Goal: Information Seeking & Learning: Learn about a topic

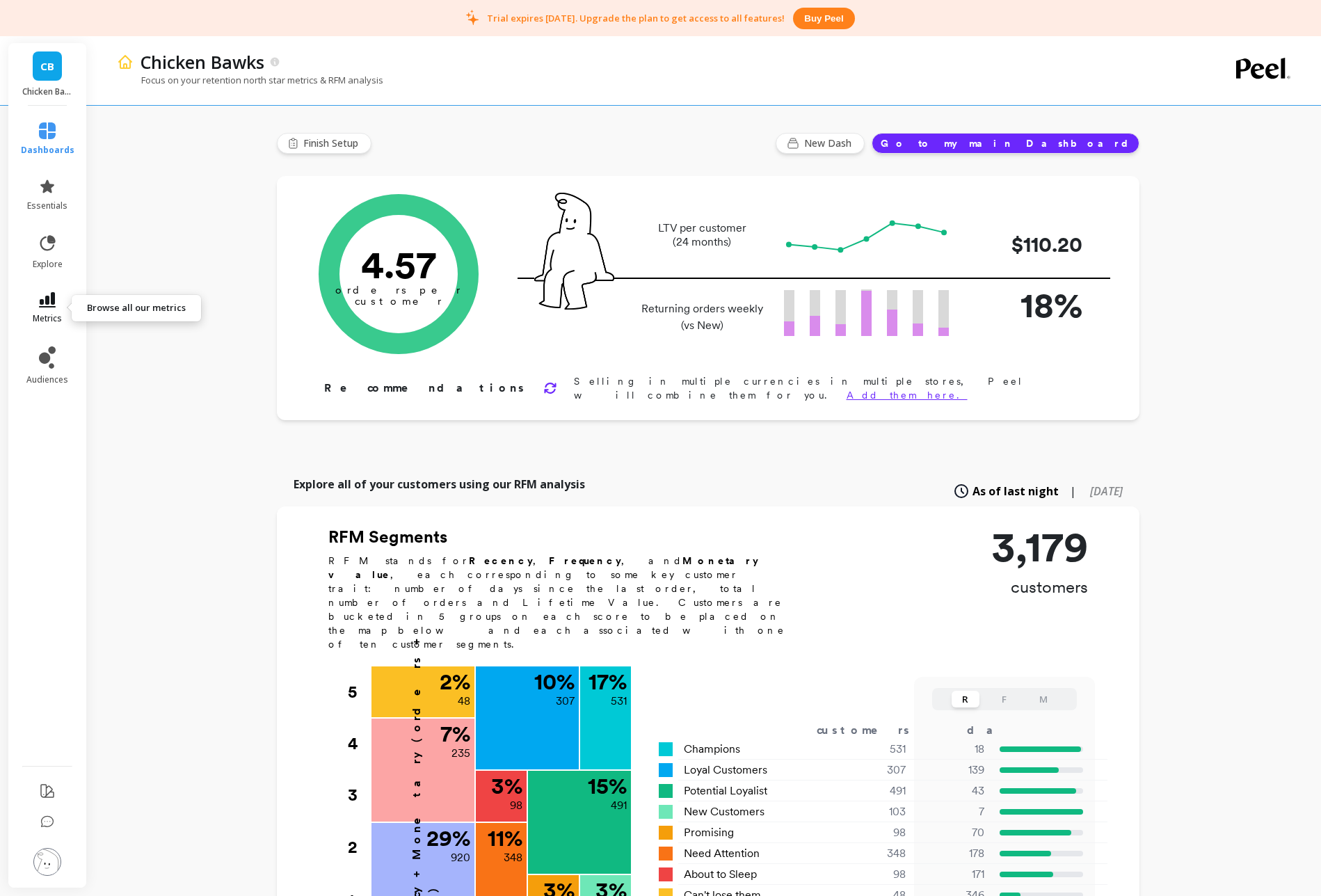
click at [41, 310] on link "metrics" at bounding box center [47, 308] width 53 height 32
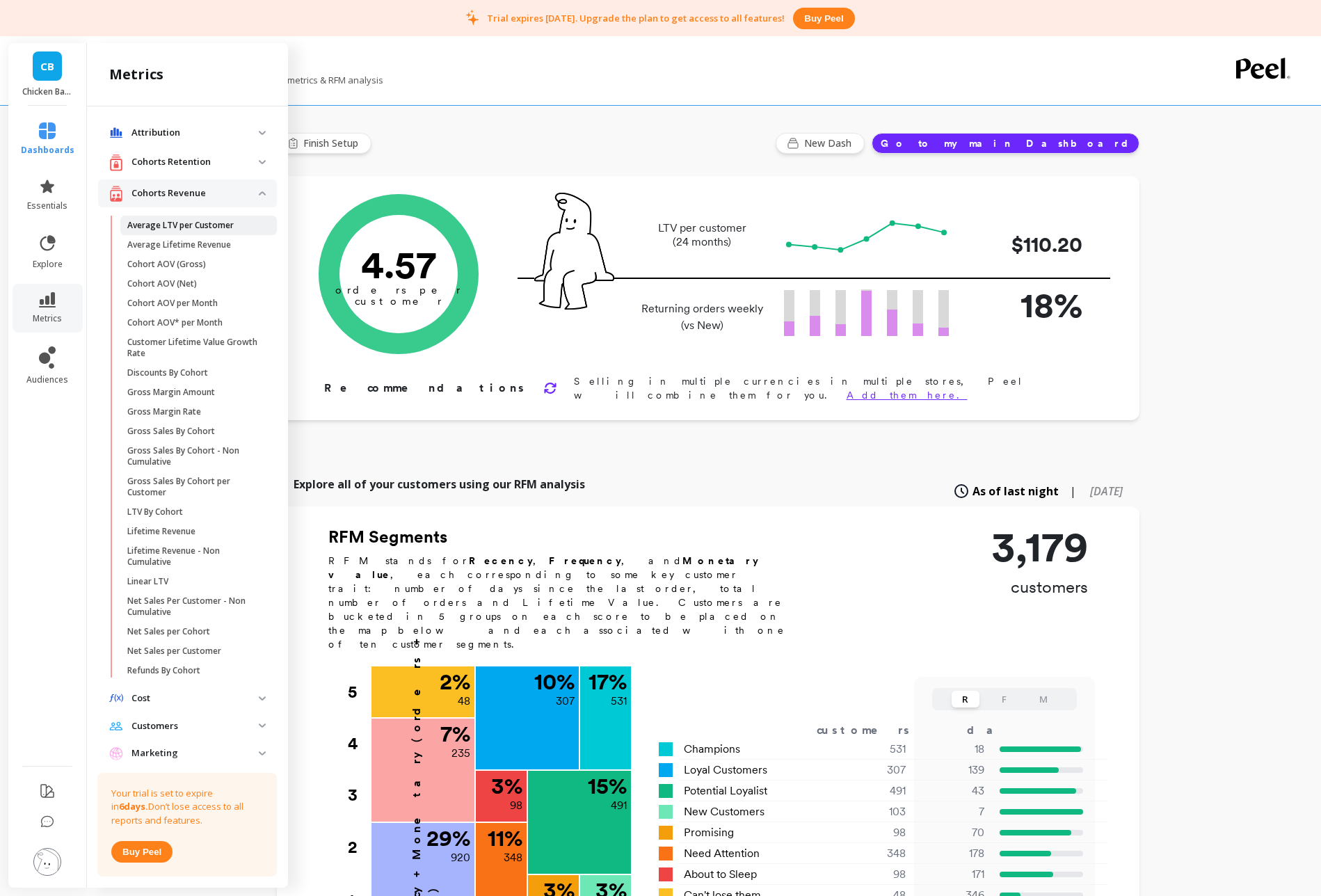
click at [226, 227] on p "Average LTV per Customer" at bounding box center [180, 225] width 106 height 11
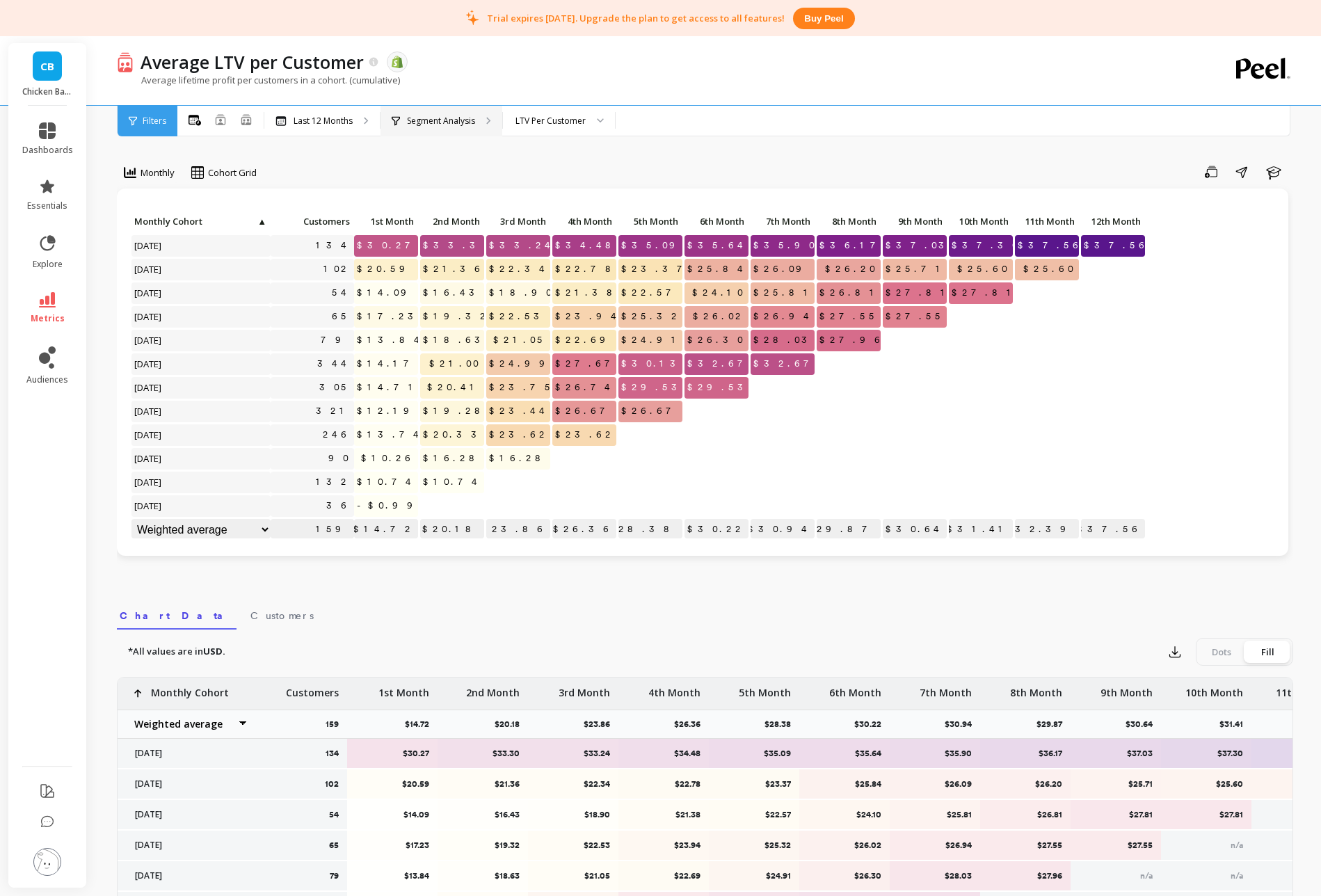
click at [487, 125] on div "Segment Analysis" at bounding box center [442, 121] width 122 height 31
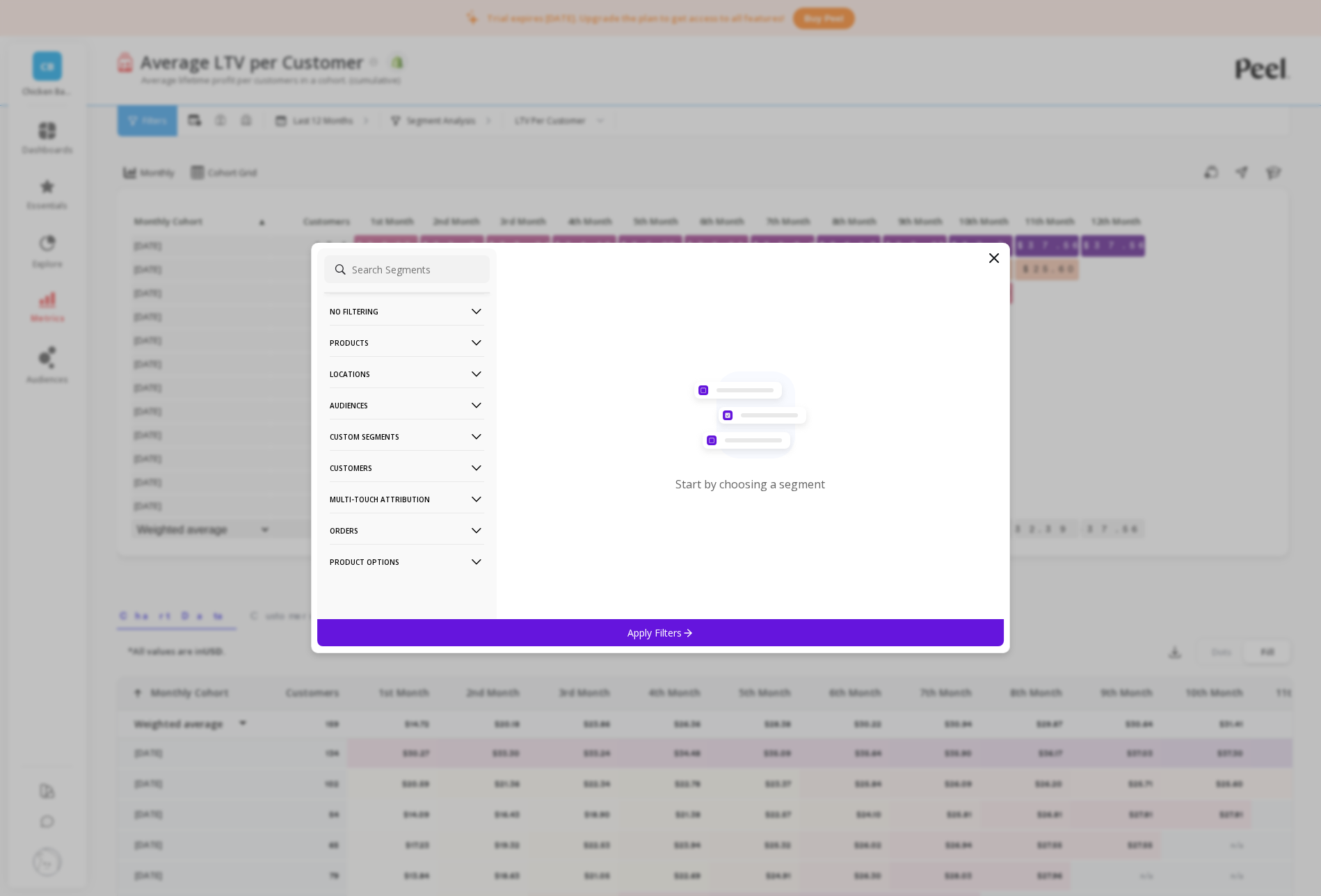
click at [474, 466] on icon at bounding box center [477, 468] width 15 height 15
click at [425, 488] on div "Customer Tags" at bounding box center [407, 495] width 166 height 22
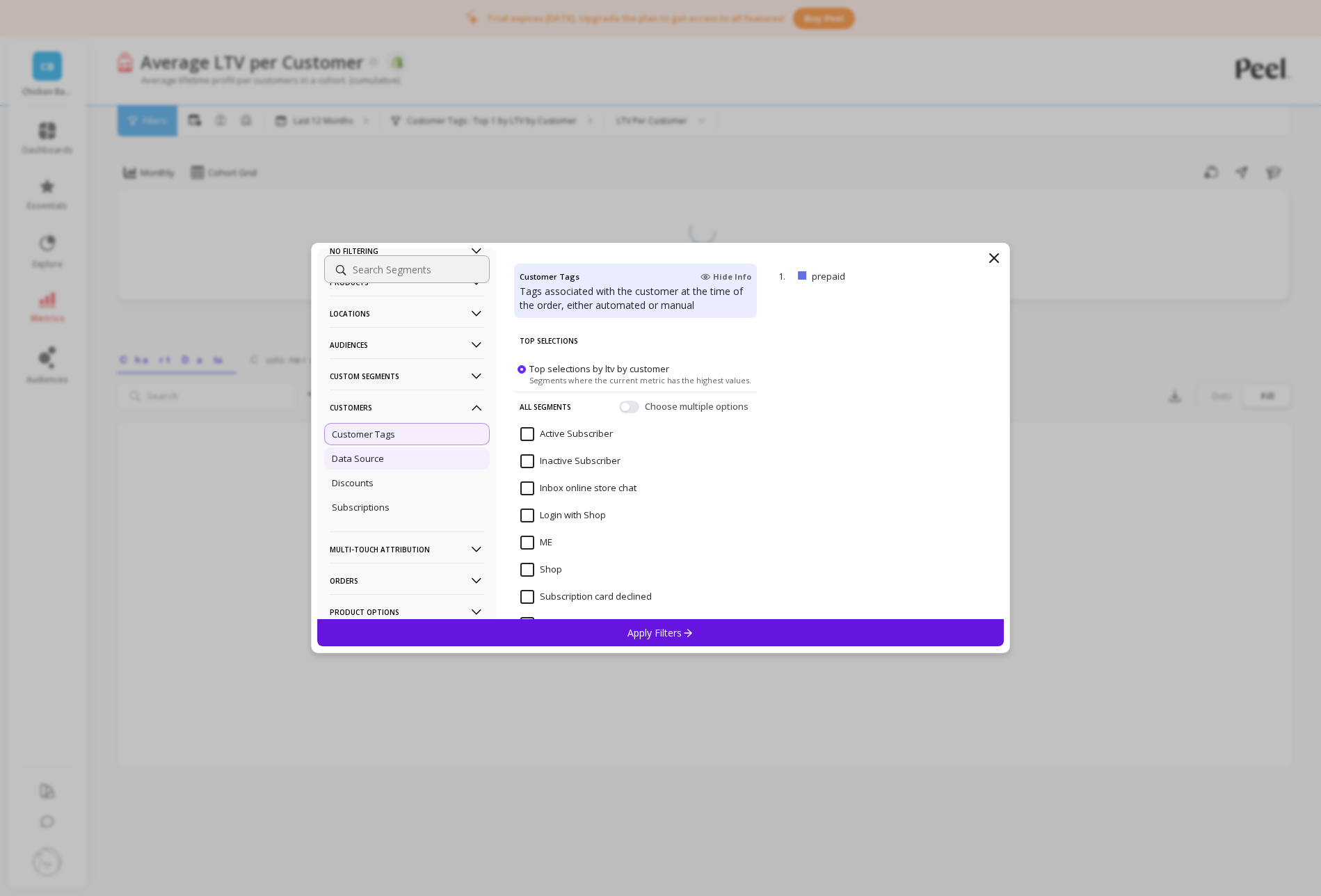
scroll to position [64, 0]
click at [370, 505] on p "Subscriptions" at bounding box center [360, 503] width 57 height 13
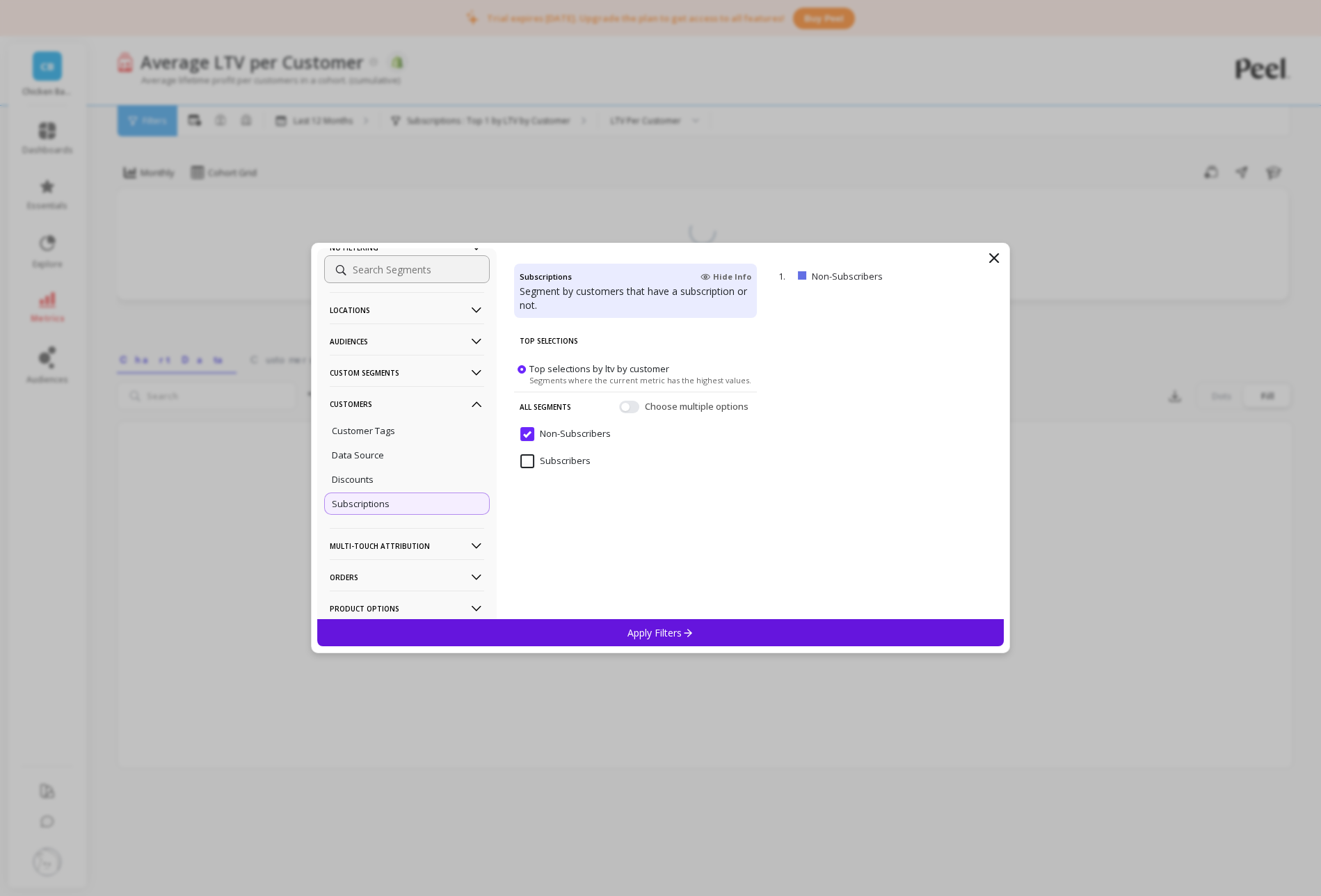
click at [528, 460] on input "Subscribers" at bounding box center [556, 461] width 70 height 14
click at [426, 434] on div "Customer Tags" at bounding box center [407, 430] width 166 height 22
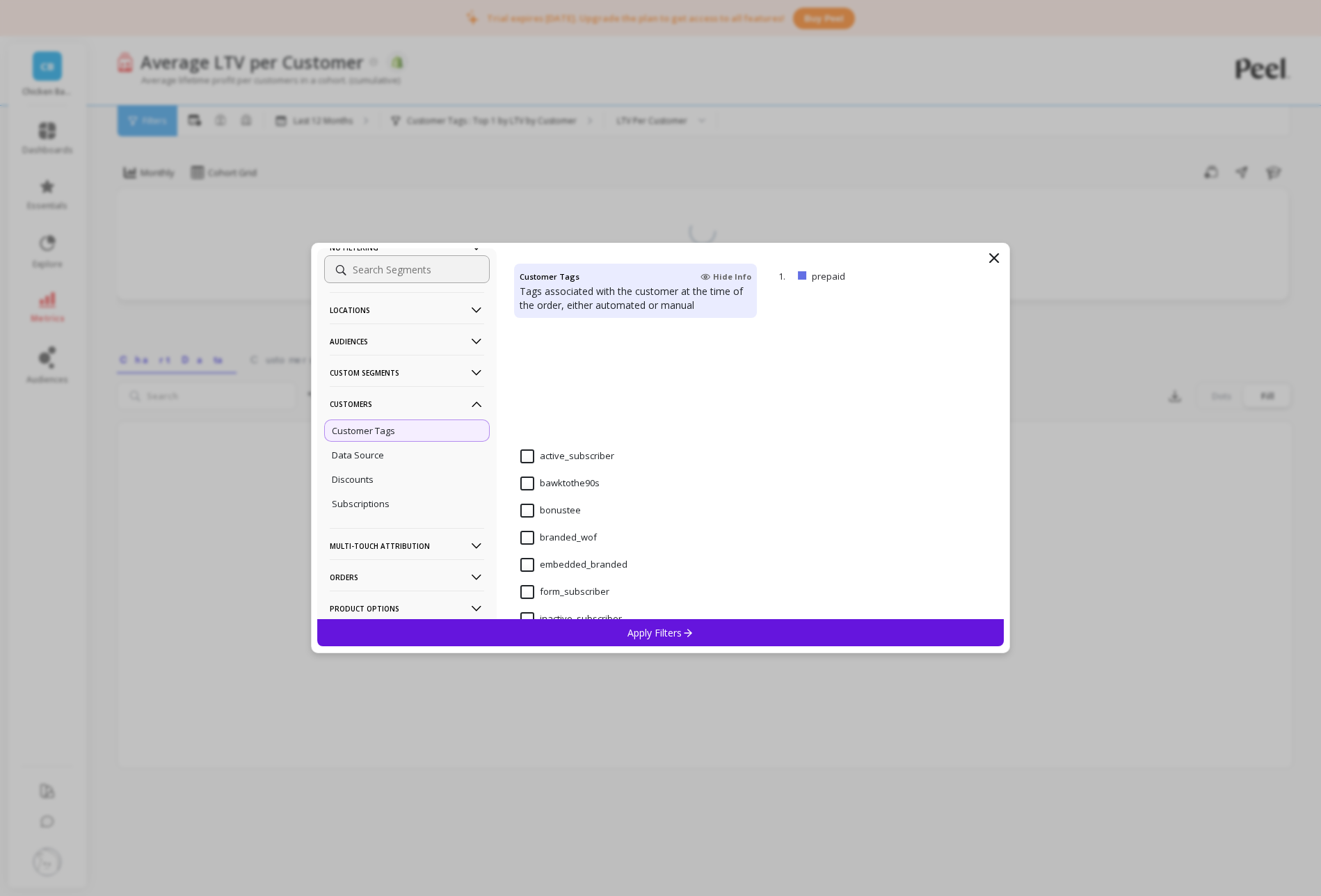
scroll to position [386, 0]
click at [529, 535] on input "prepaid" at bounding box center [547, 536] width 53 height 14
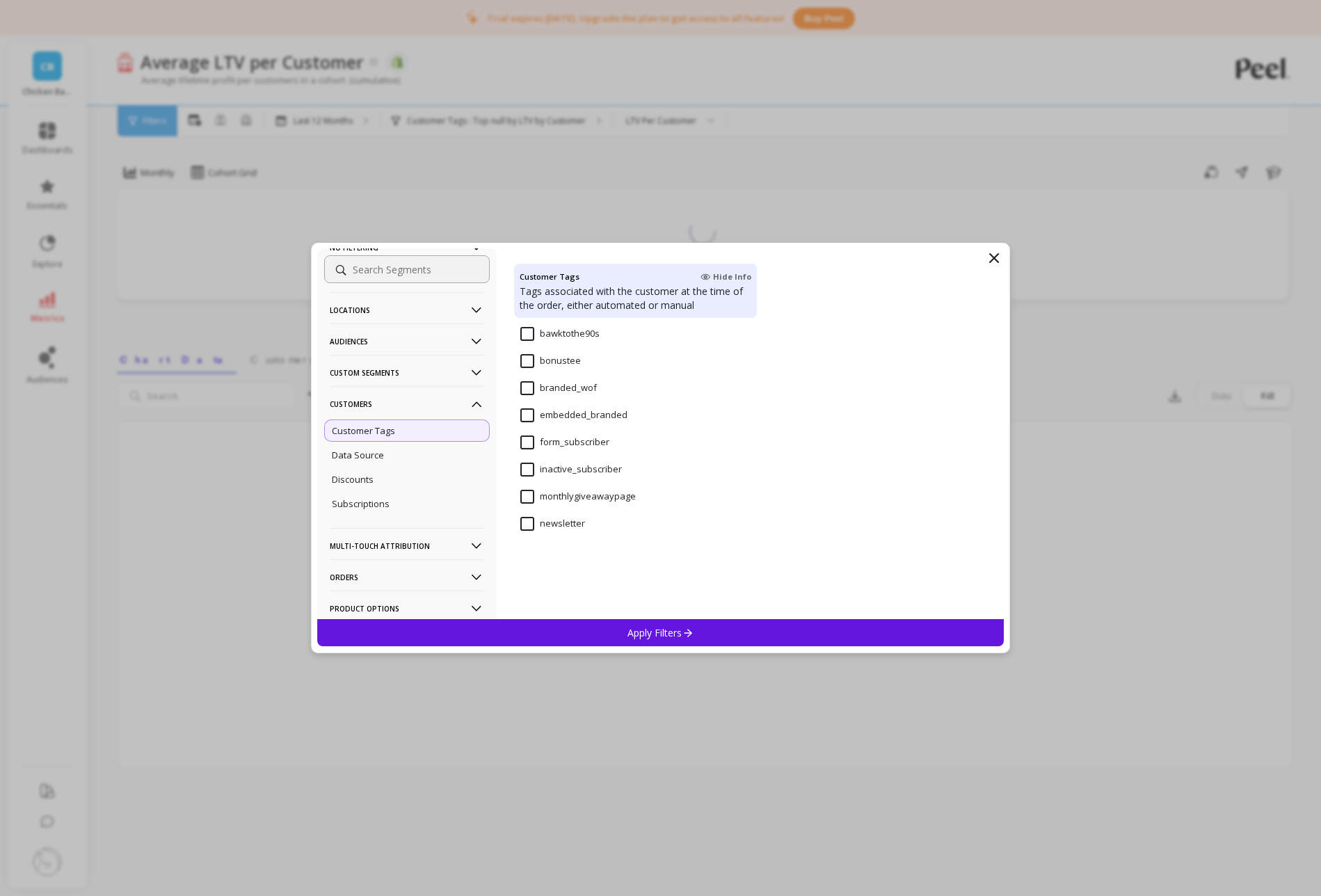
scroll to position [0, 0]
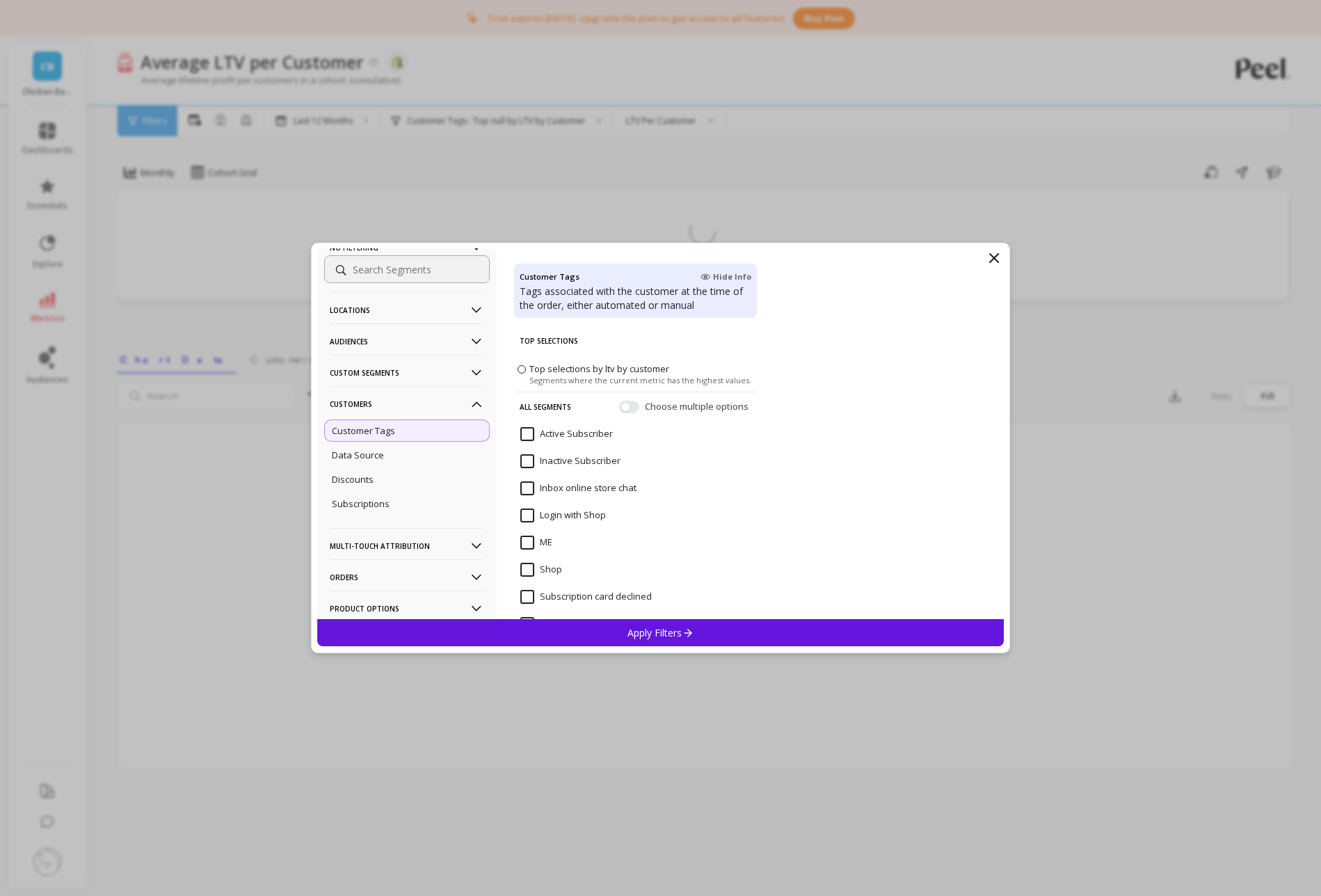
click at [395, 492] on ul "Customer Tags Data Source Discounts Subscriptions" at bounding box center [407, 467] width 166 height 99
click at [395, 498] on div "Subscriptions" at bounding box center [407, 503] width 166 height 22
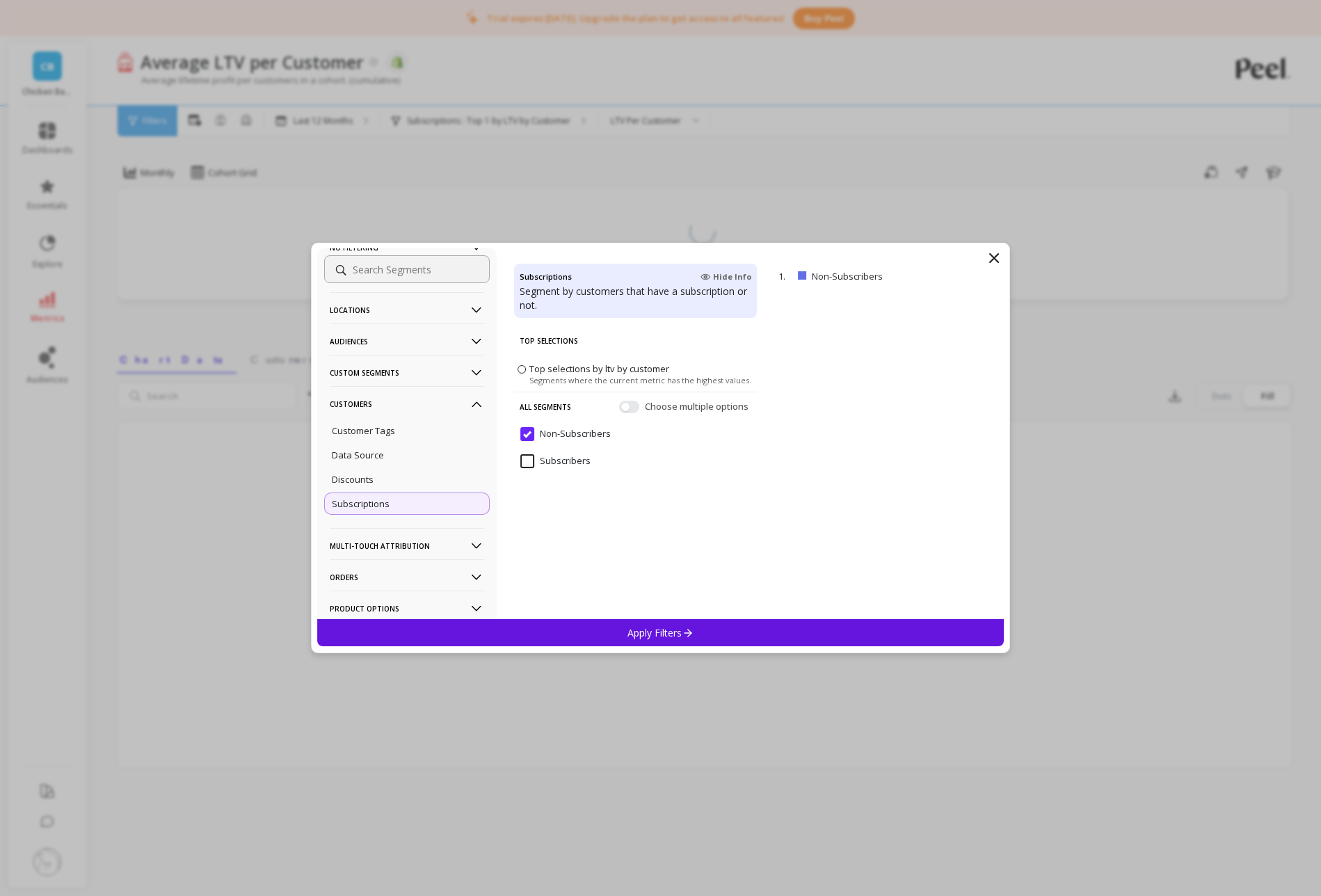
click at [536, 466] on input "Subscribers" at bounding box center [556, 461] width 70 height 14
click at [671, 631] on p "Apply Filters" at bounding box center [660, 632] width 66 height 13
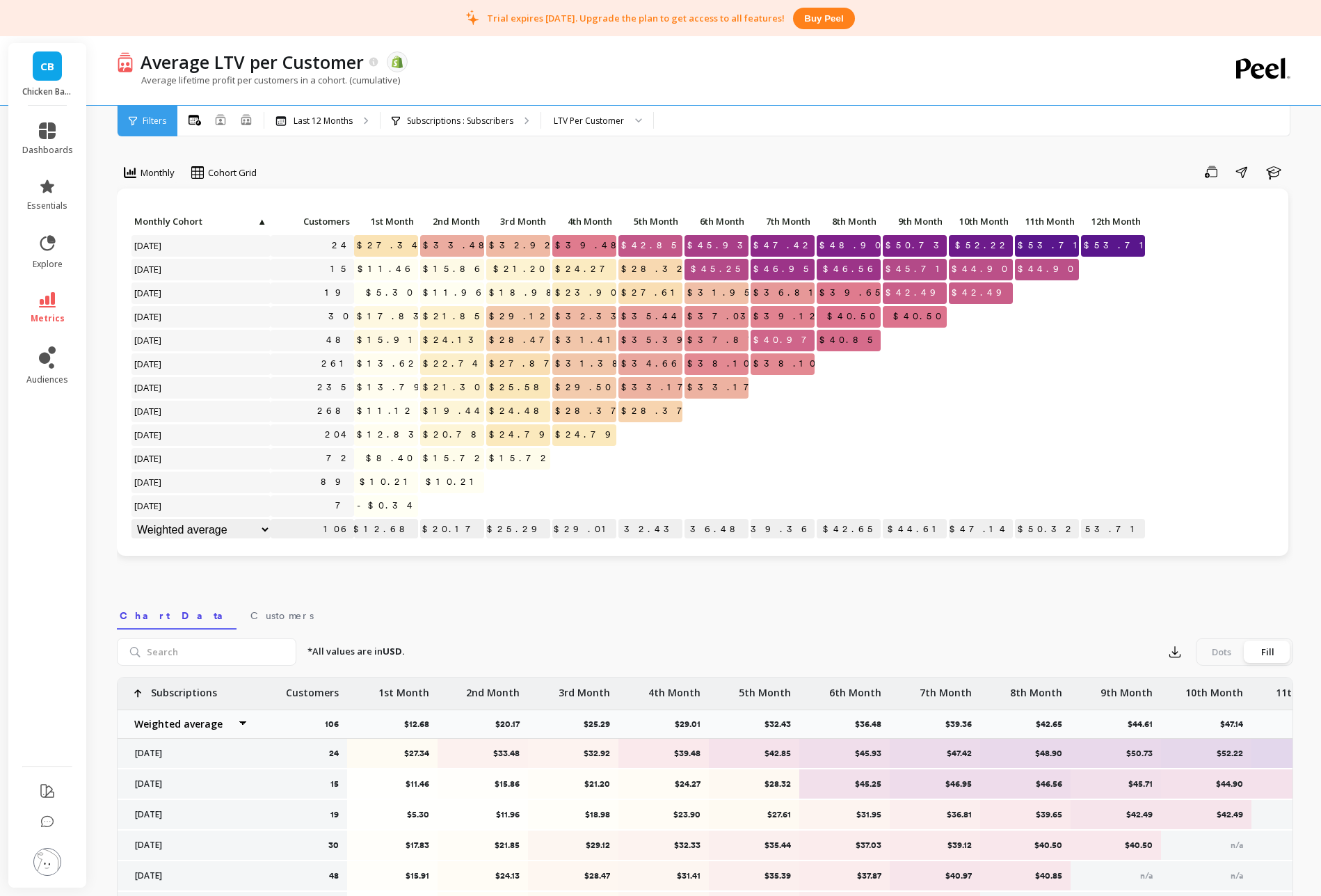
click at [45, 81] on div "CB Chicken Bawks" at bounding box center [47, 74] width 78 height 63
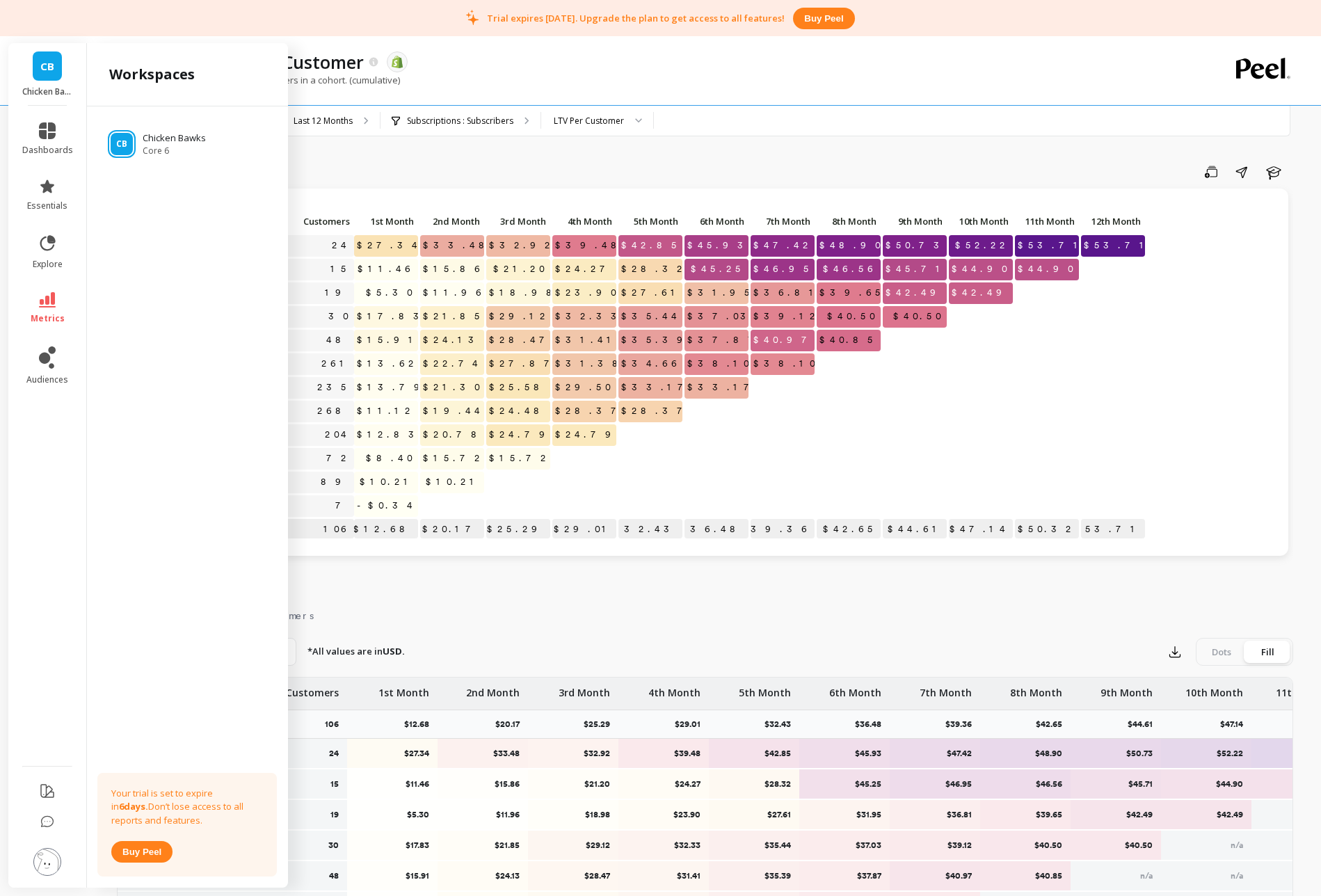
click at [51, 857] on img at bounding box center [47, 862] width 27 height 27
click at [260, 159] on img at bounding box center [262, 159] width 7 height 4
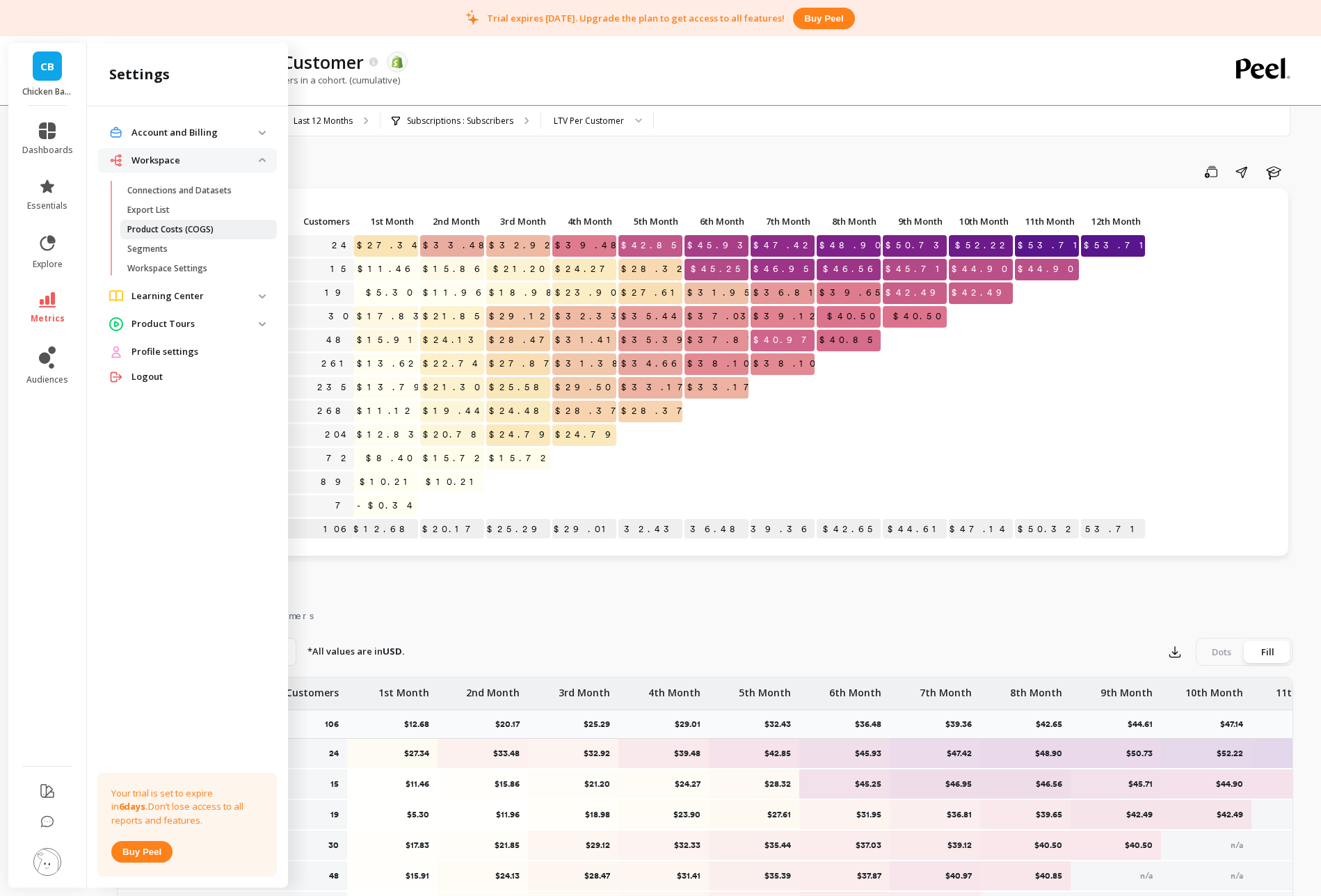
drag, startPoint x: 183, startPoint y: 230, endPoint x: 201, endPoint y: 238, distance: 19.7
click at [183, 230] on p "Product Costs (COGS)" at bounding box center [170, 229] width 87 height 11
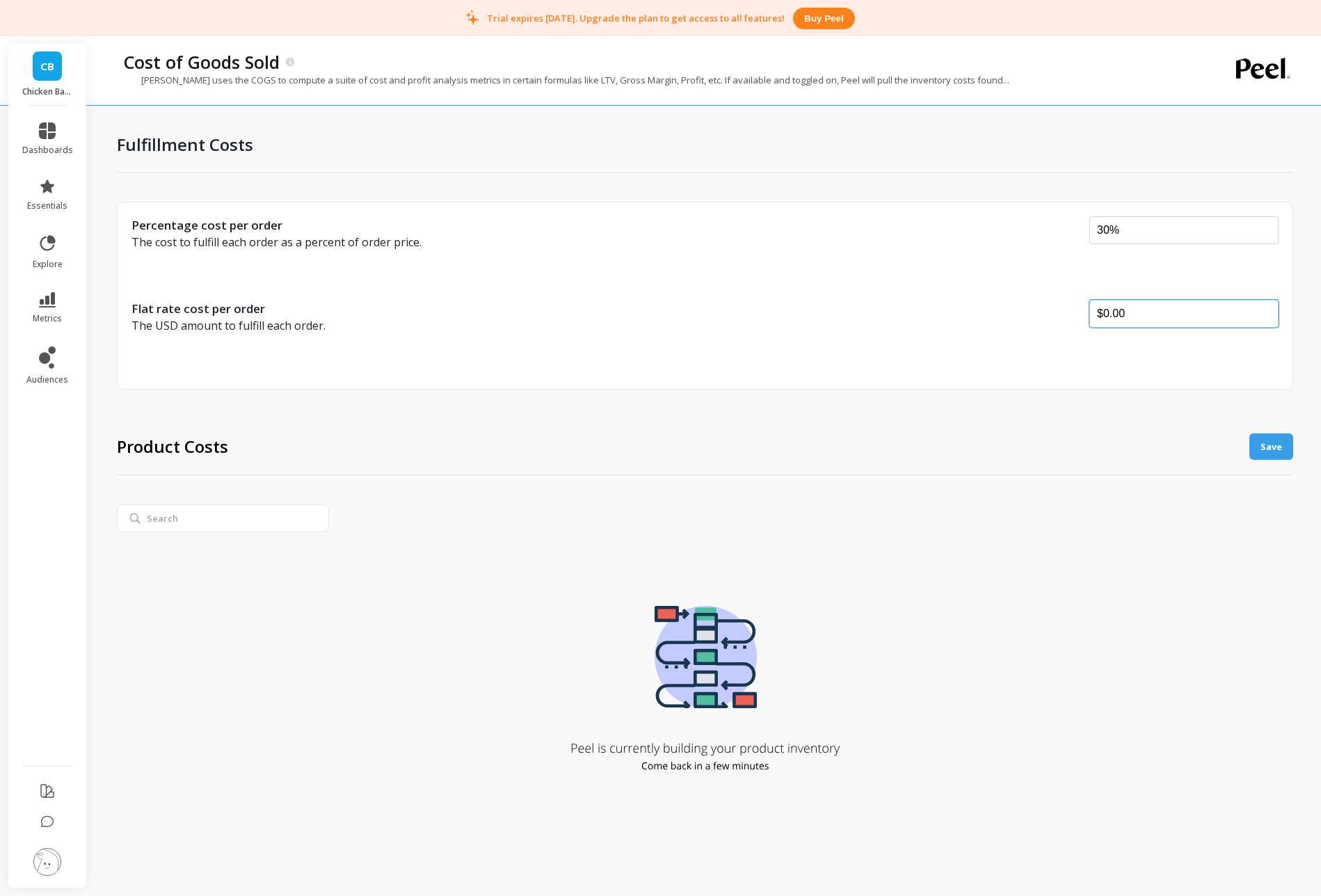
drag, startPoint x: 1146, startPoint y: 312, endPoint x: 998, endPoint y: 310, distance: 148.0
click at [998, 310] on div "Flat rate cost per order The USD amount to fulfill each order. $0.00" at bounding box center [704, 330] width 1147 height 61
type input "5.5"
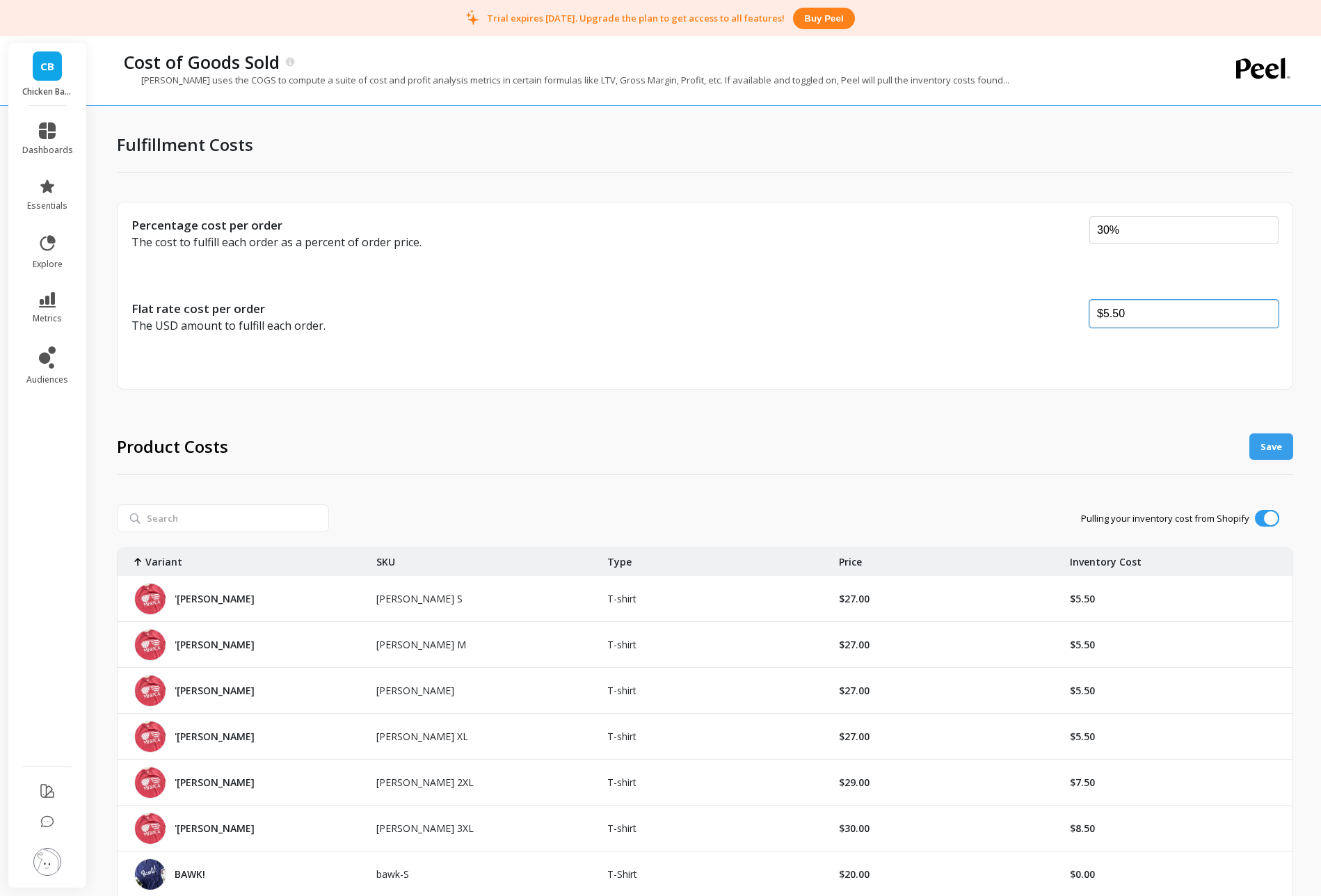
drag, startPoint x: 1106, startPoint y: 315, endPoint x: 982, endPoint y: 304, distance: 124.5
click at [982, 304] on div "Flat rate cost per order The USD amount to fulfill each order. $5.50" at bounding box center [704, 330] width 1147 height 61
click at [999, 388] on div "Percentage cost per order The cost to fulfill each order as a percent of order …" at bounding box center [704, 295] width 1176 height 188
click at [1274, 445] on button "Save" at bounding box center [1271, 446] width 44 height 27
click at [1265, 444] on button "Save" at bounding box center [1271, 446] width 44 height 27
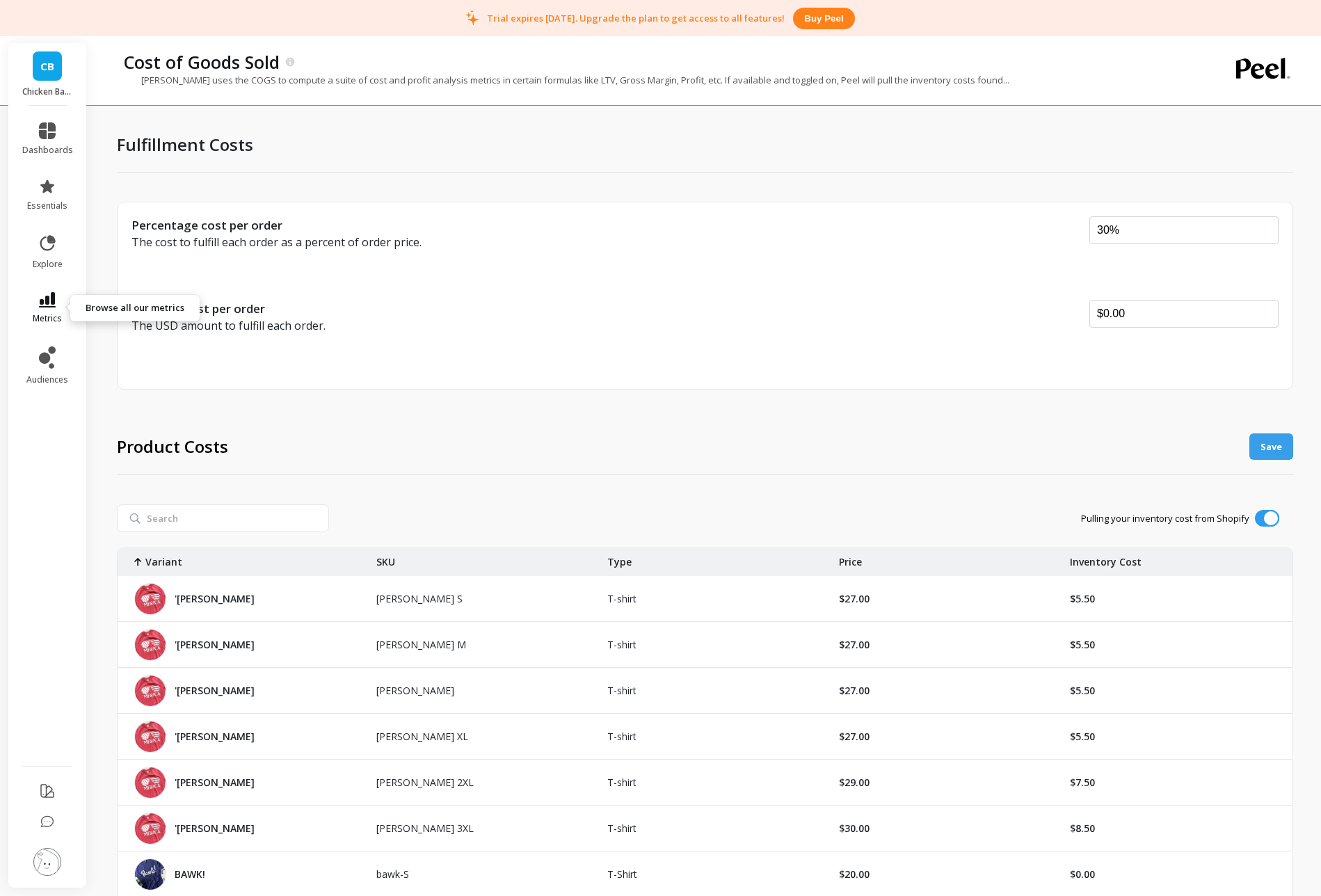
click at [49, 307] on link "metrics" at bounding box center [47, 308] width 51 height 32
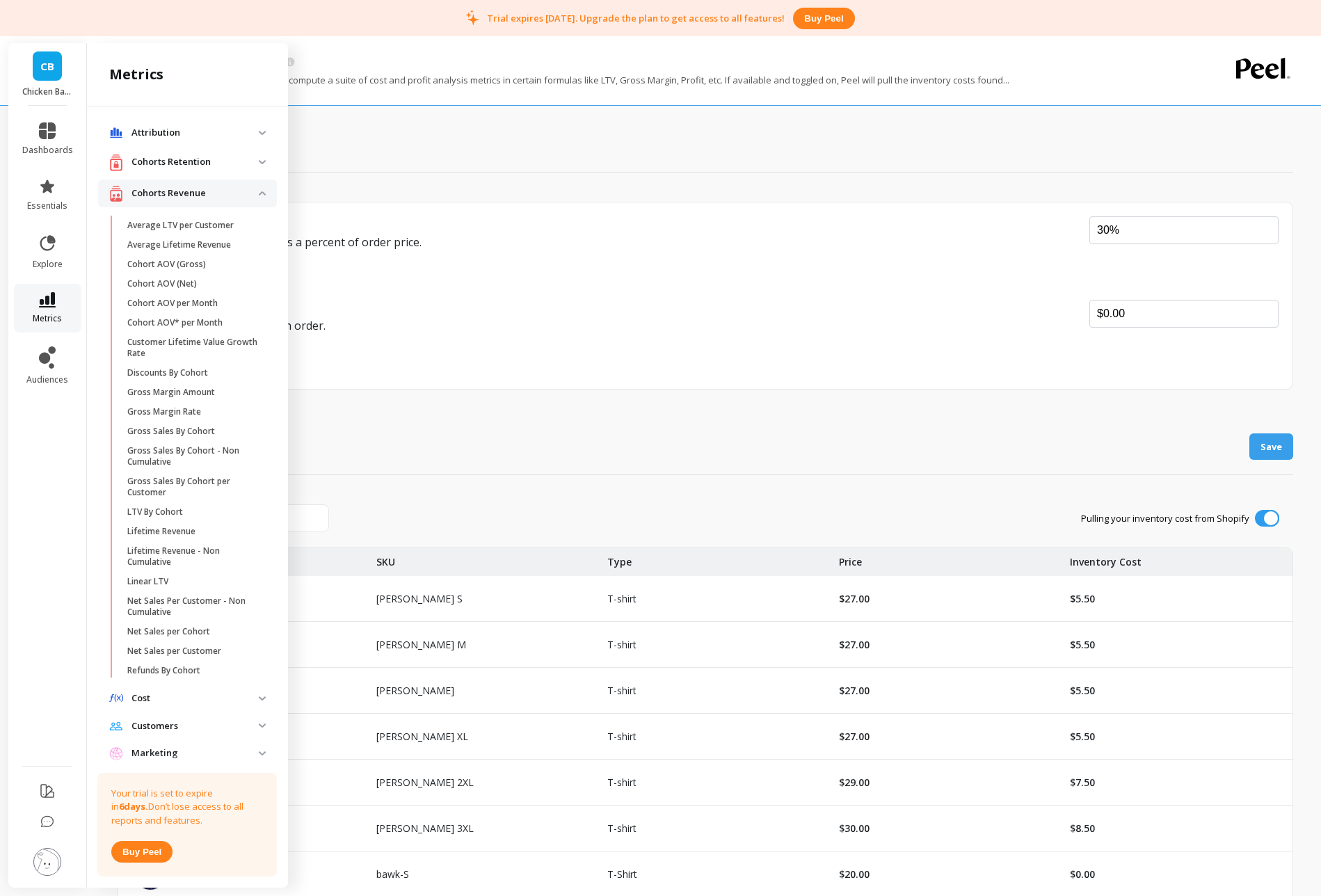
scroll to position [1, 0]
click at [53, 860] on img at bounding box center [47, 862] width 27 height 27
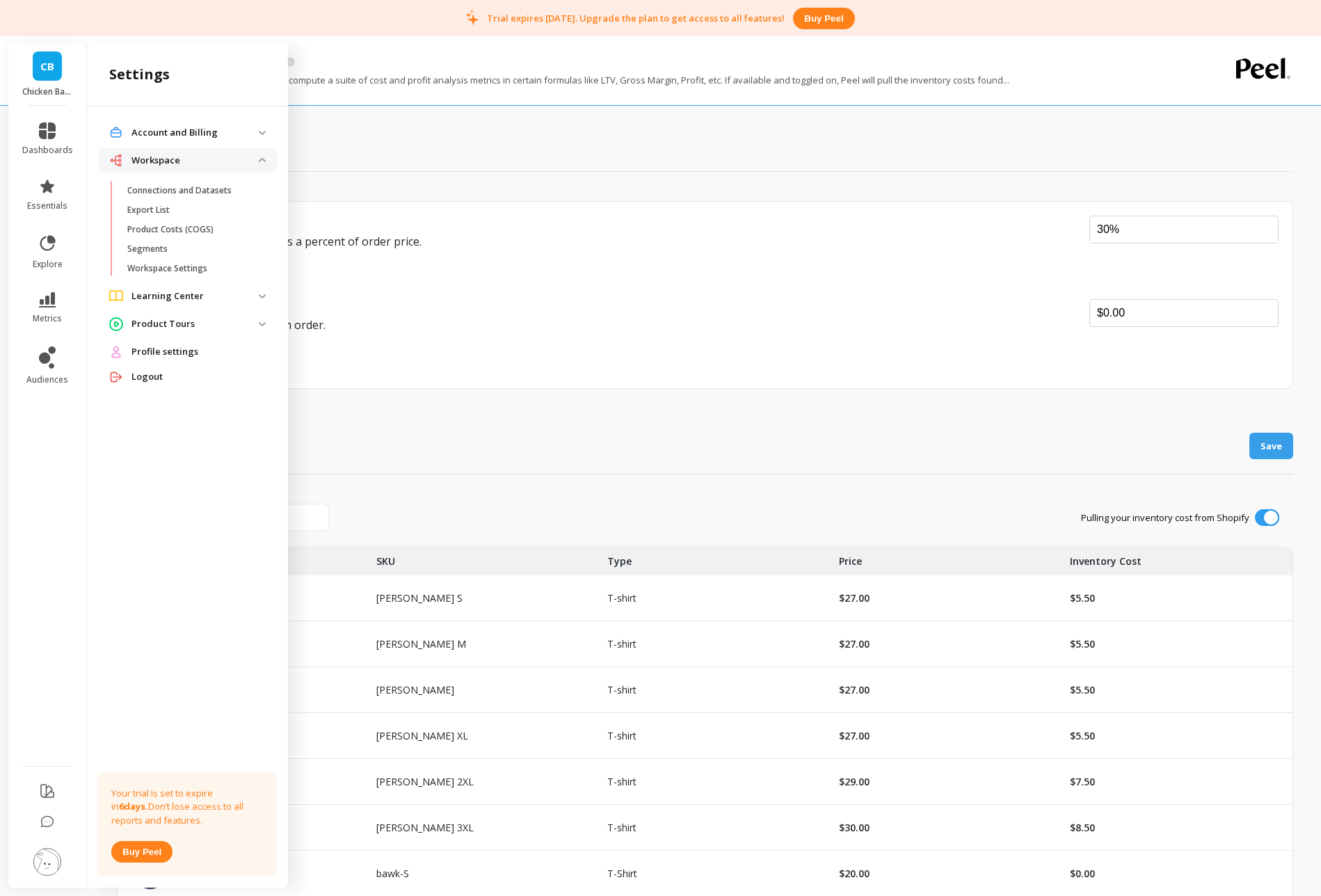
click at [250, 133] on p "Account and Billing" at bounding box center [195, 133] width 127 height 14
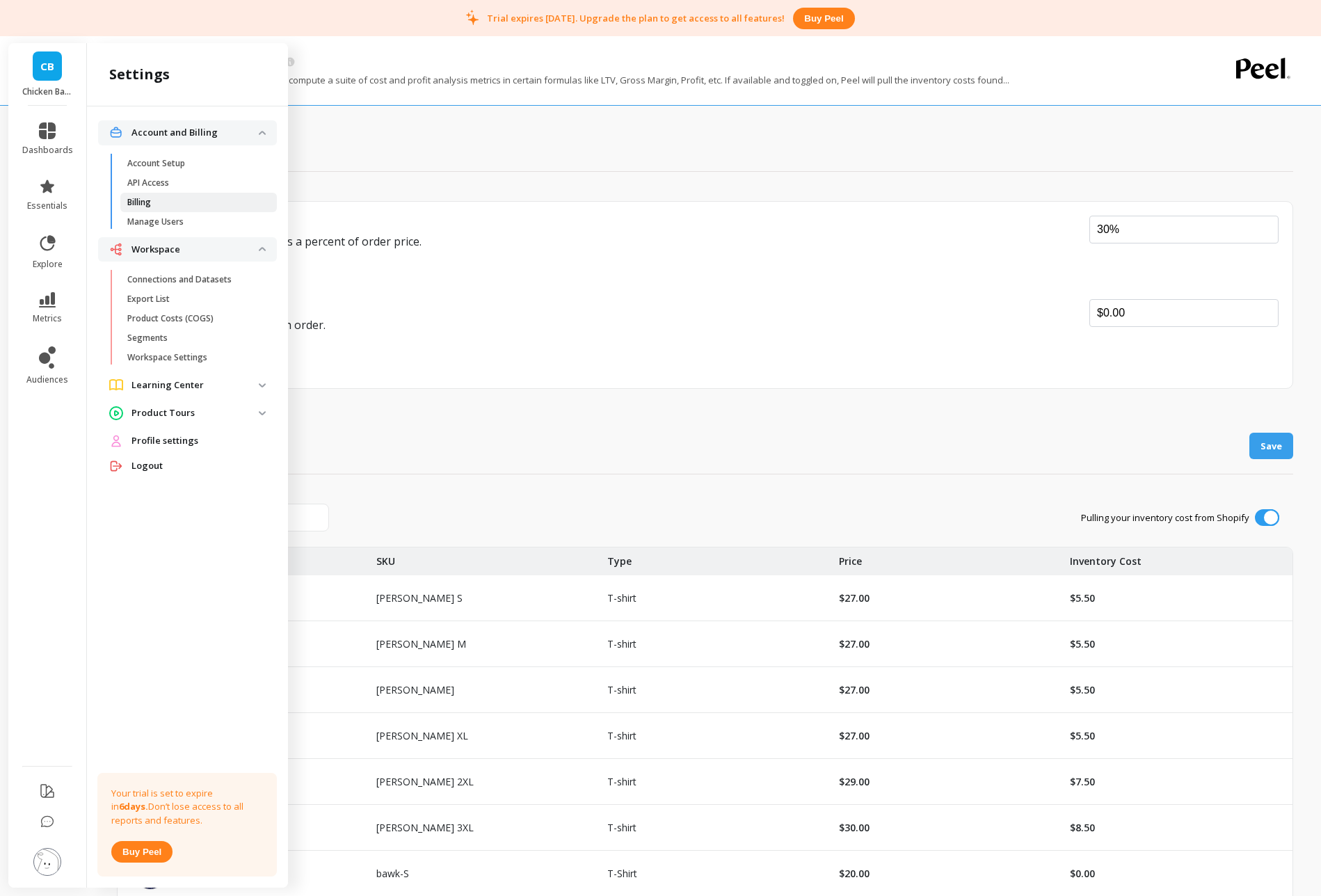
click at [151, 201] on p "Billing" at bounding box center [139, 202] width 24 height 11
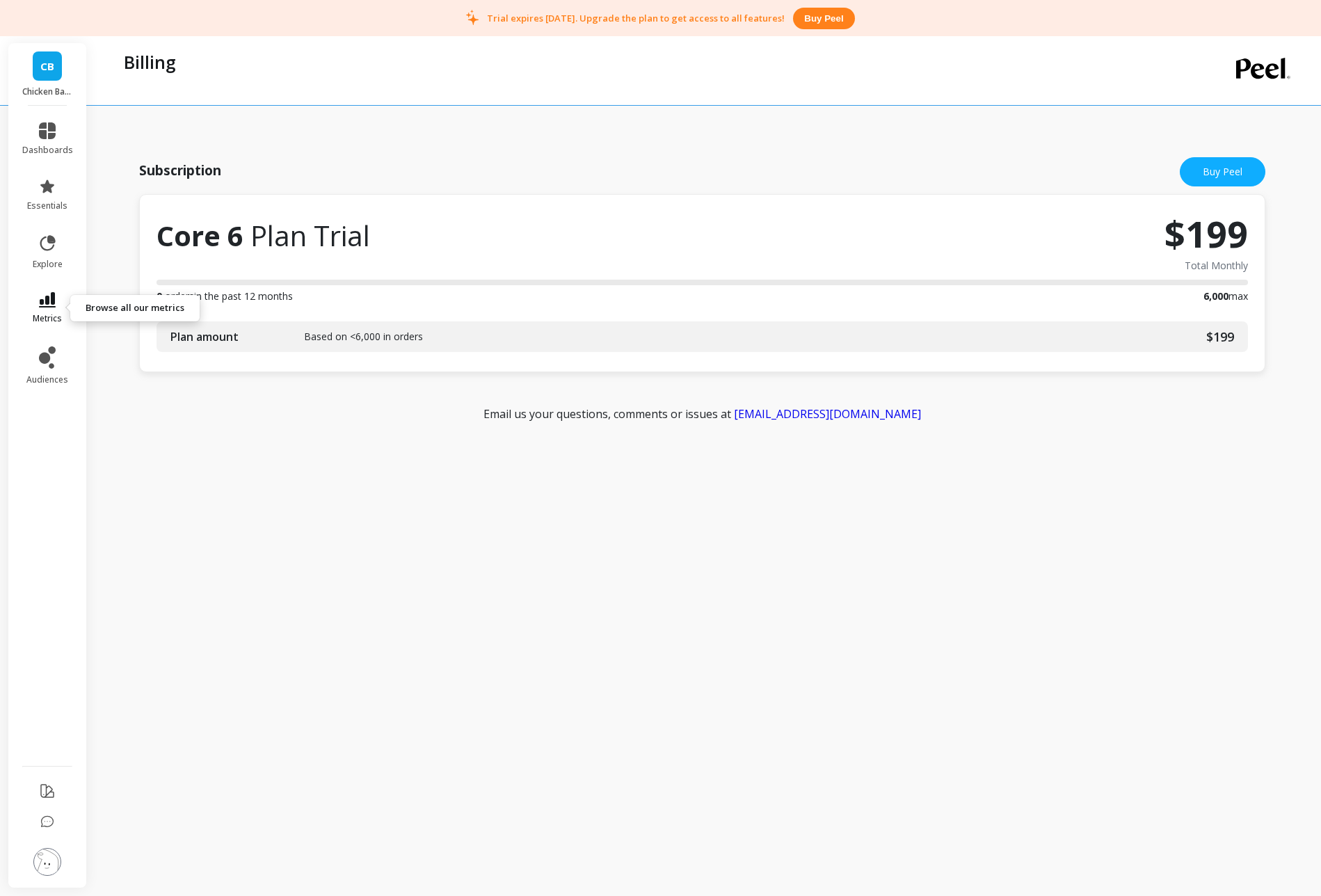
click at [46, 304] on icon at bounding box center [46, 300] width 16 height 15
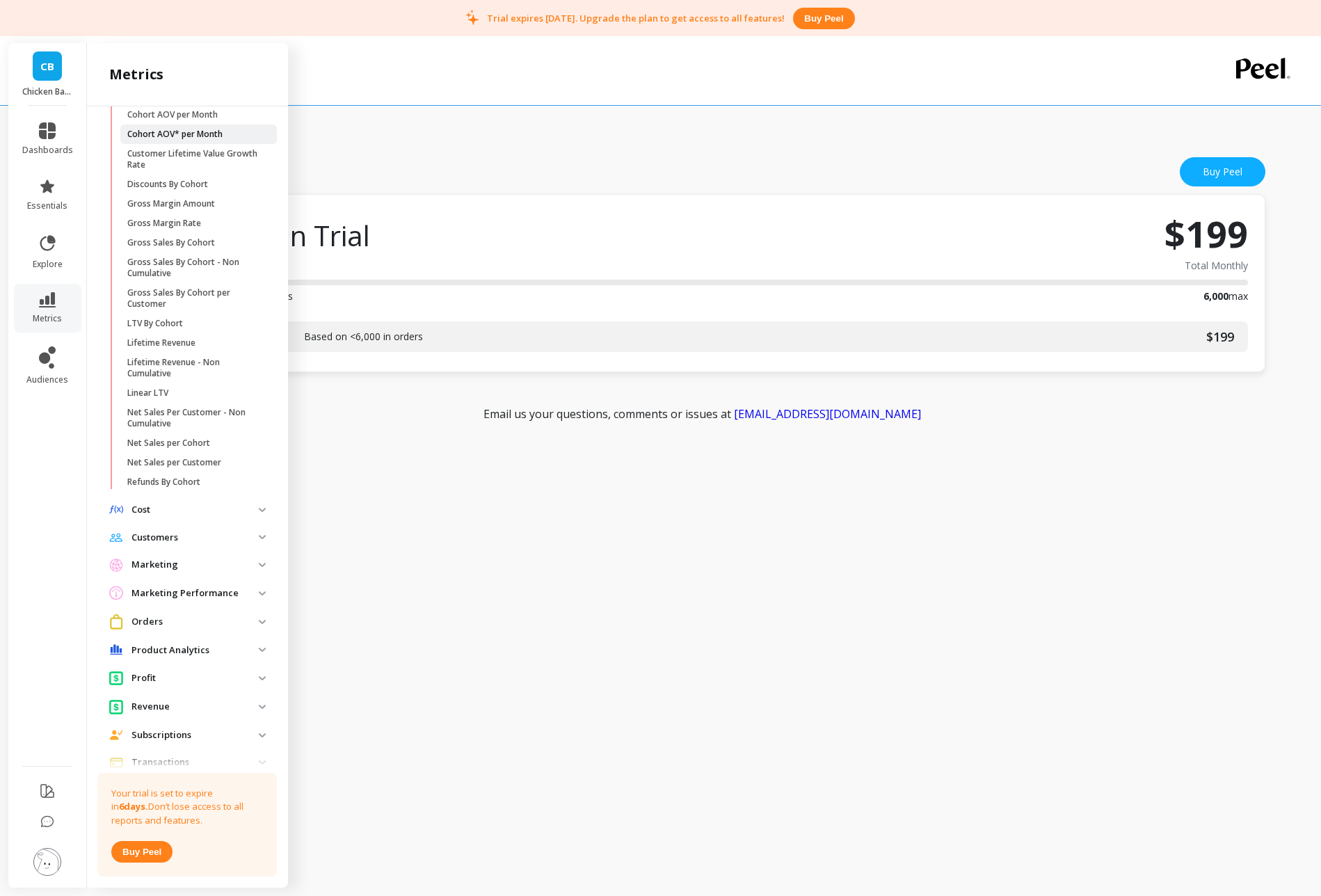
scroll to position [229, 0]
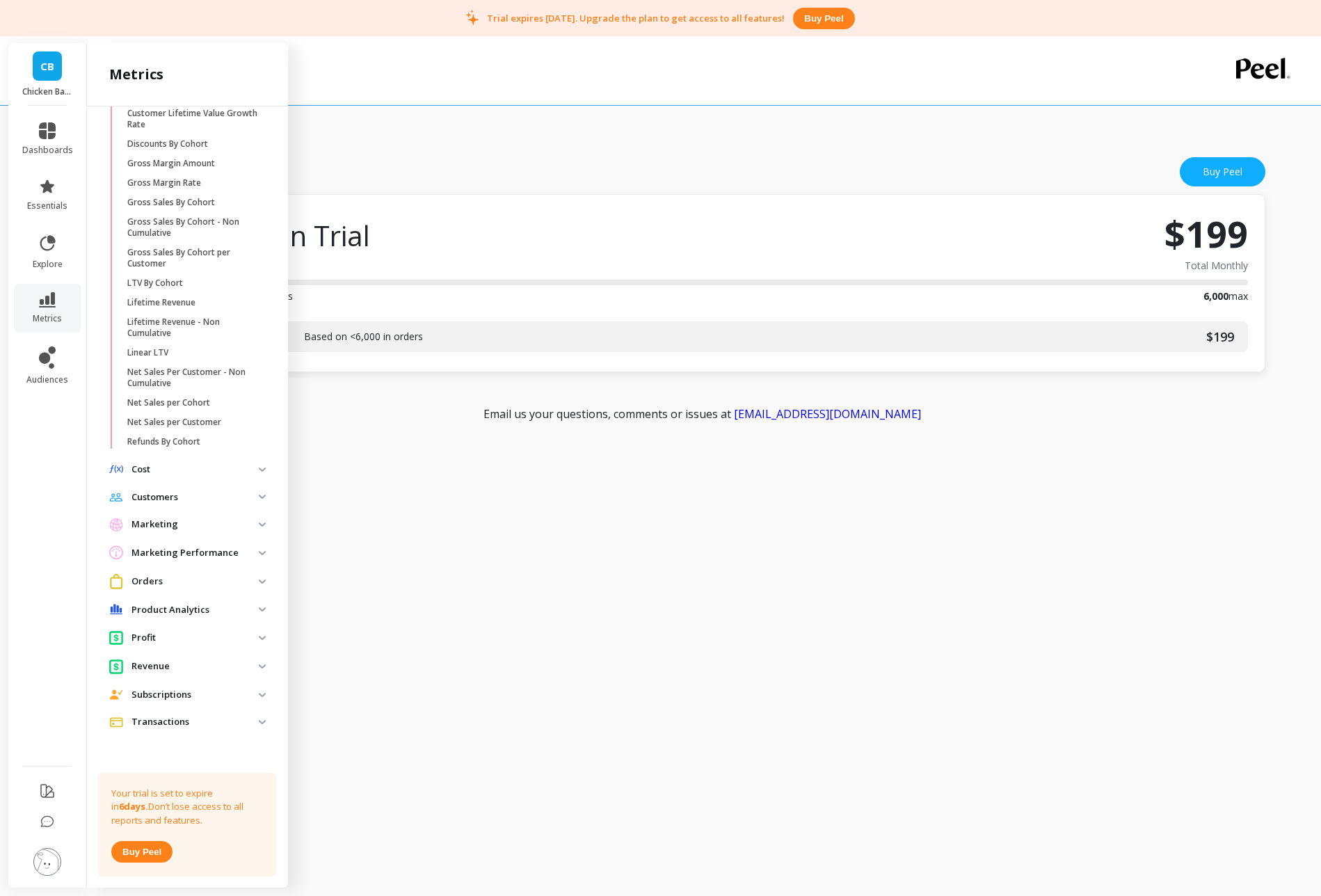
click at [255, 694] on p "Subscriptions" at bounding box center [195, 695] width 127 height 14
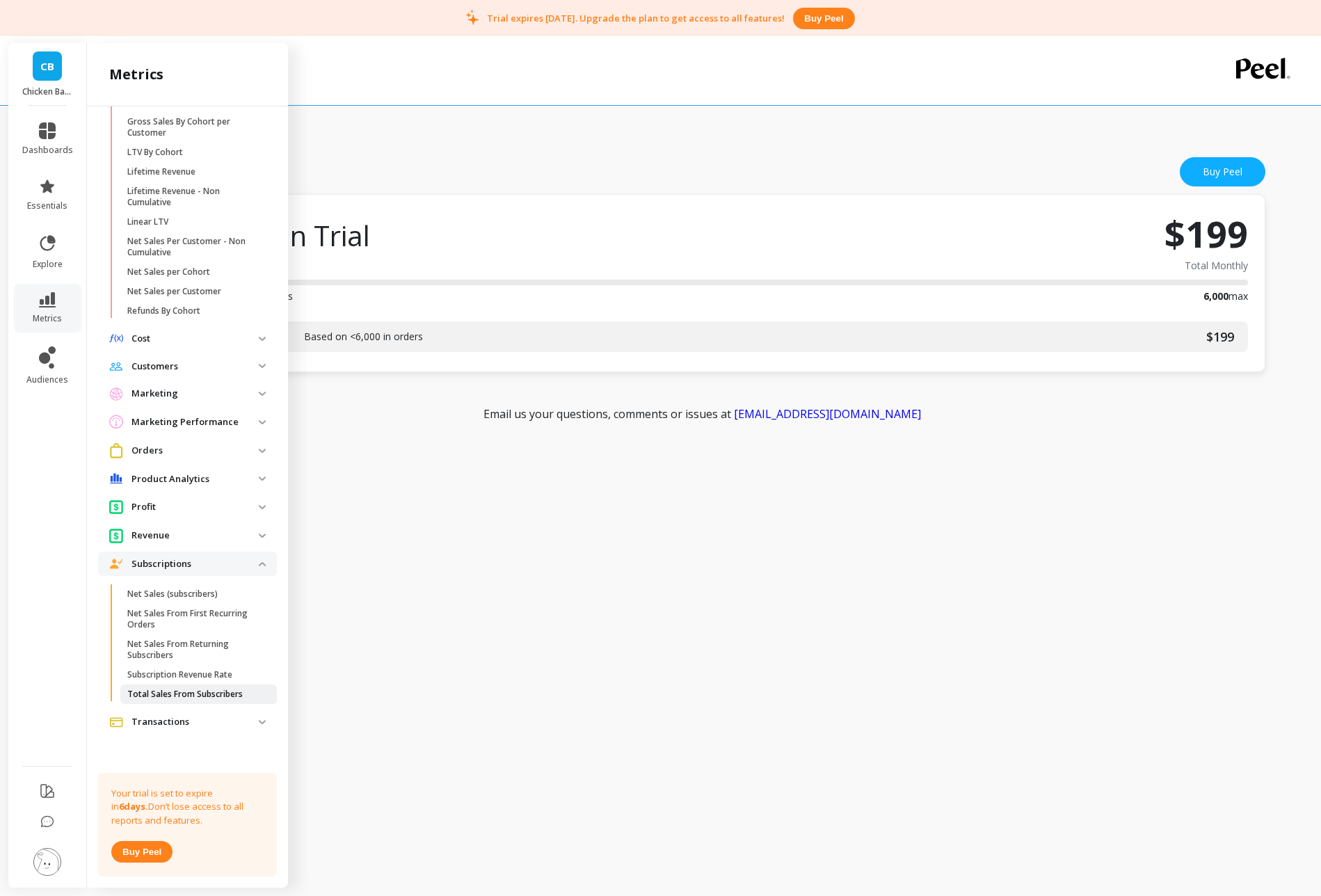
click at [204, 694] on p "Total Sales From Subscribers" at bounding box center [184, 694] width 116 height 11
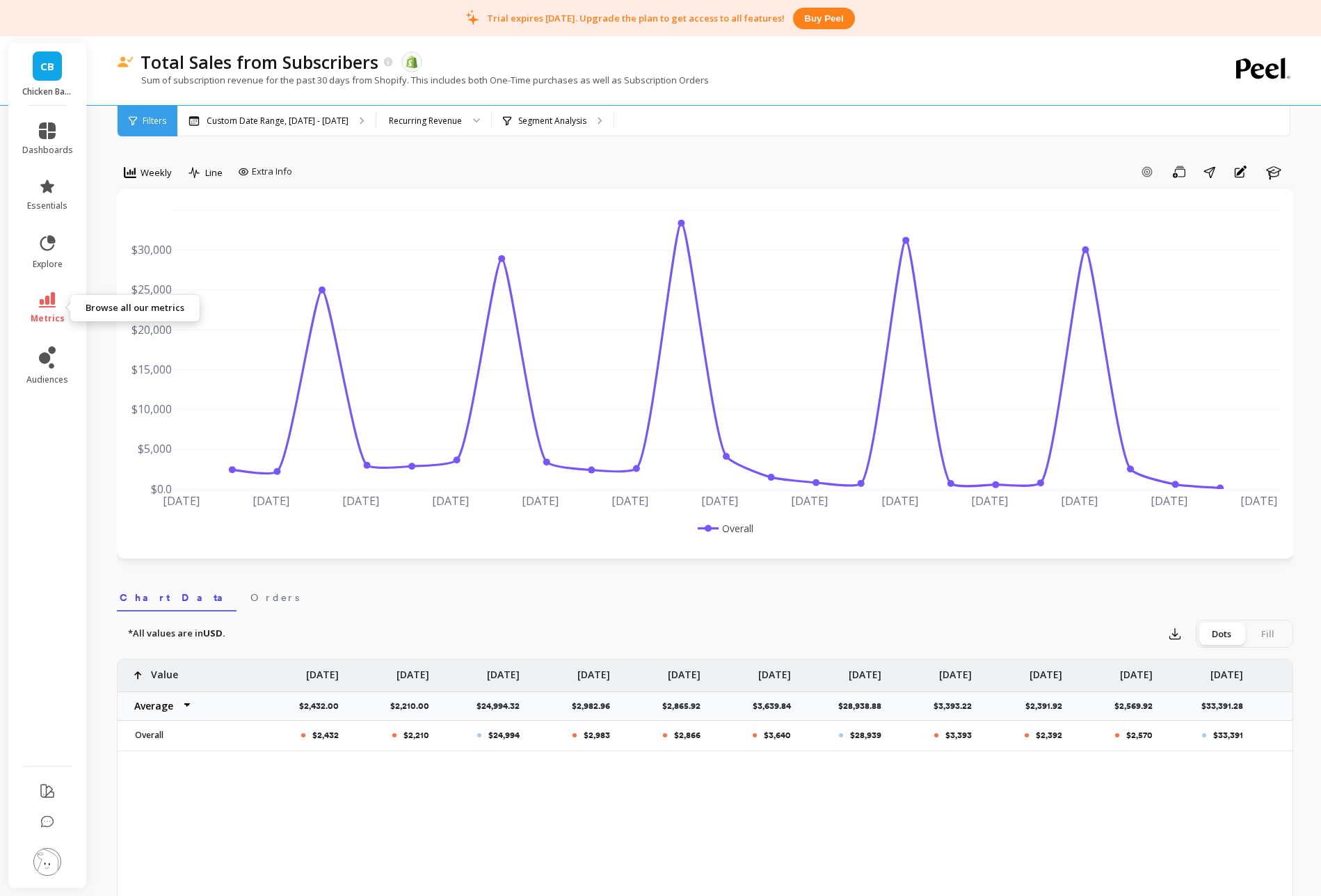
click at [46, 302] on icon at bounding box center [46, 300] width 16 height 15
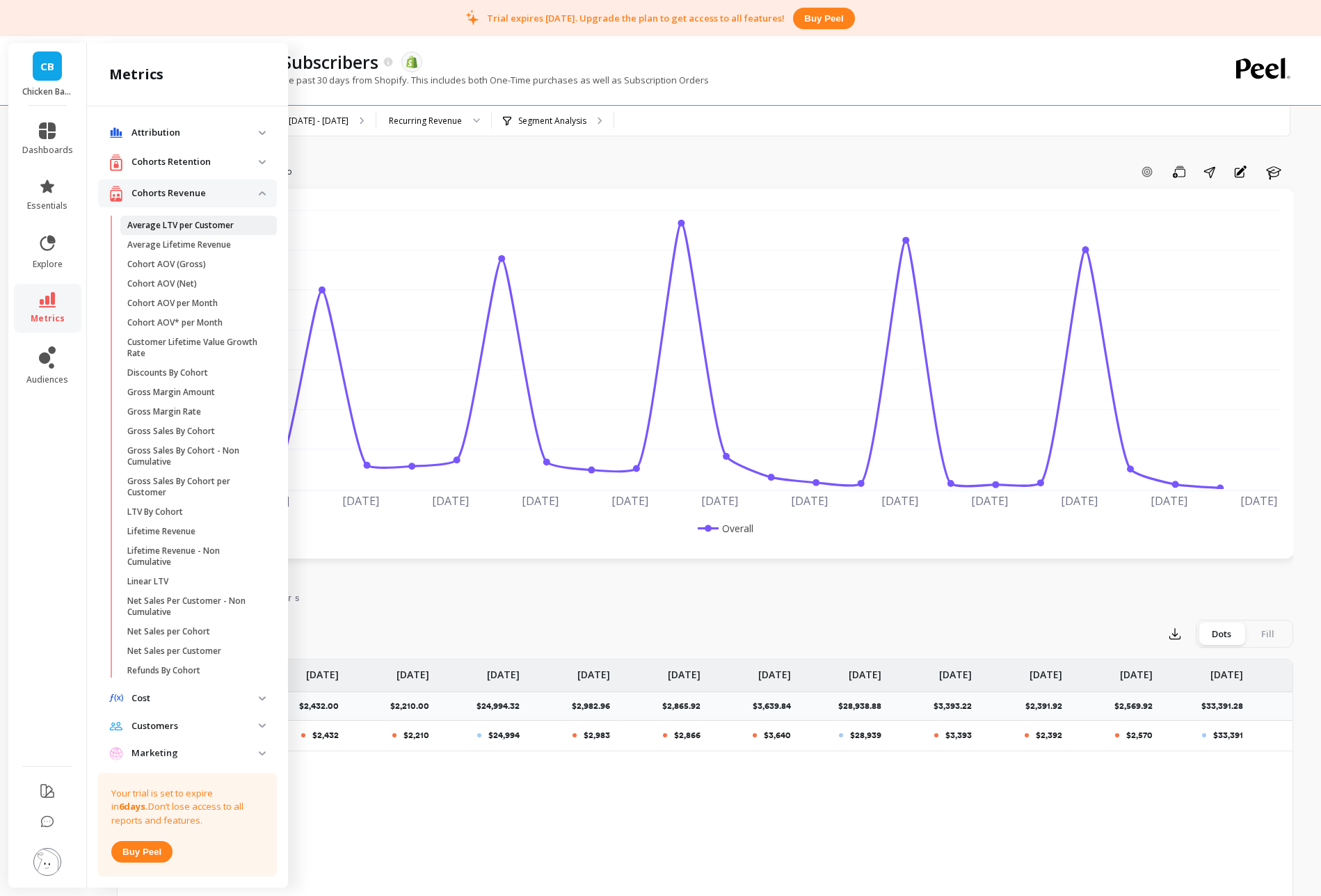
click at [206, 226] on p "Average LTV per Customer" at bounding box center [180, 225] width 106 height 11
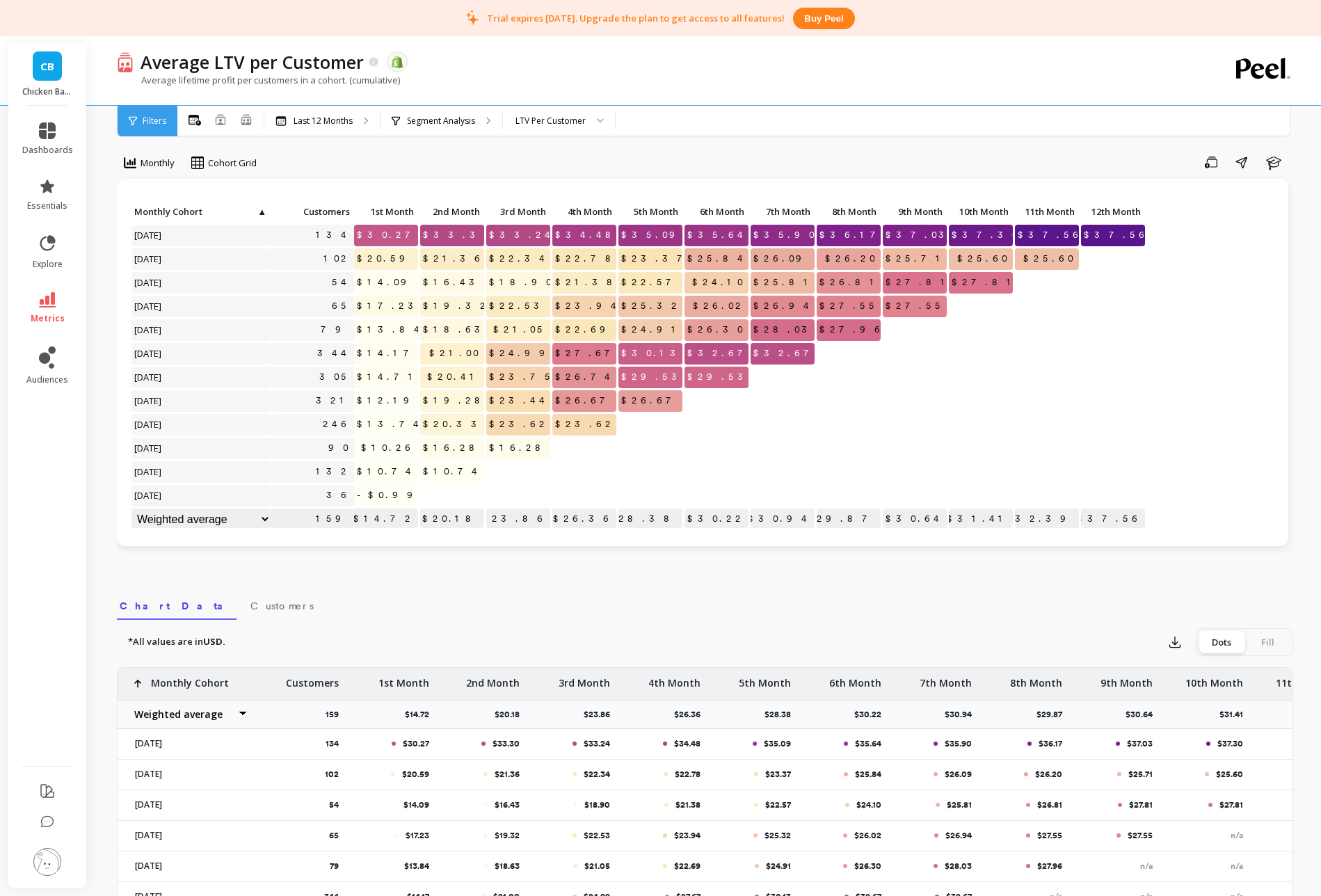
scroll to position [11, 0]
click at [352, 123] on p "Last 12 Months" at bounding box center [323, 121] width 59 height 11
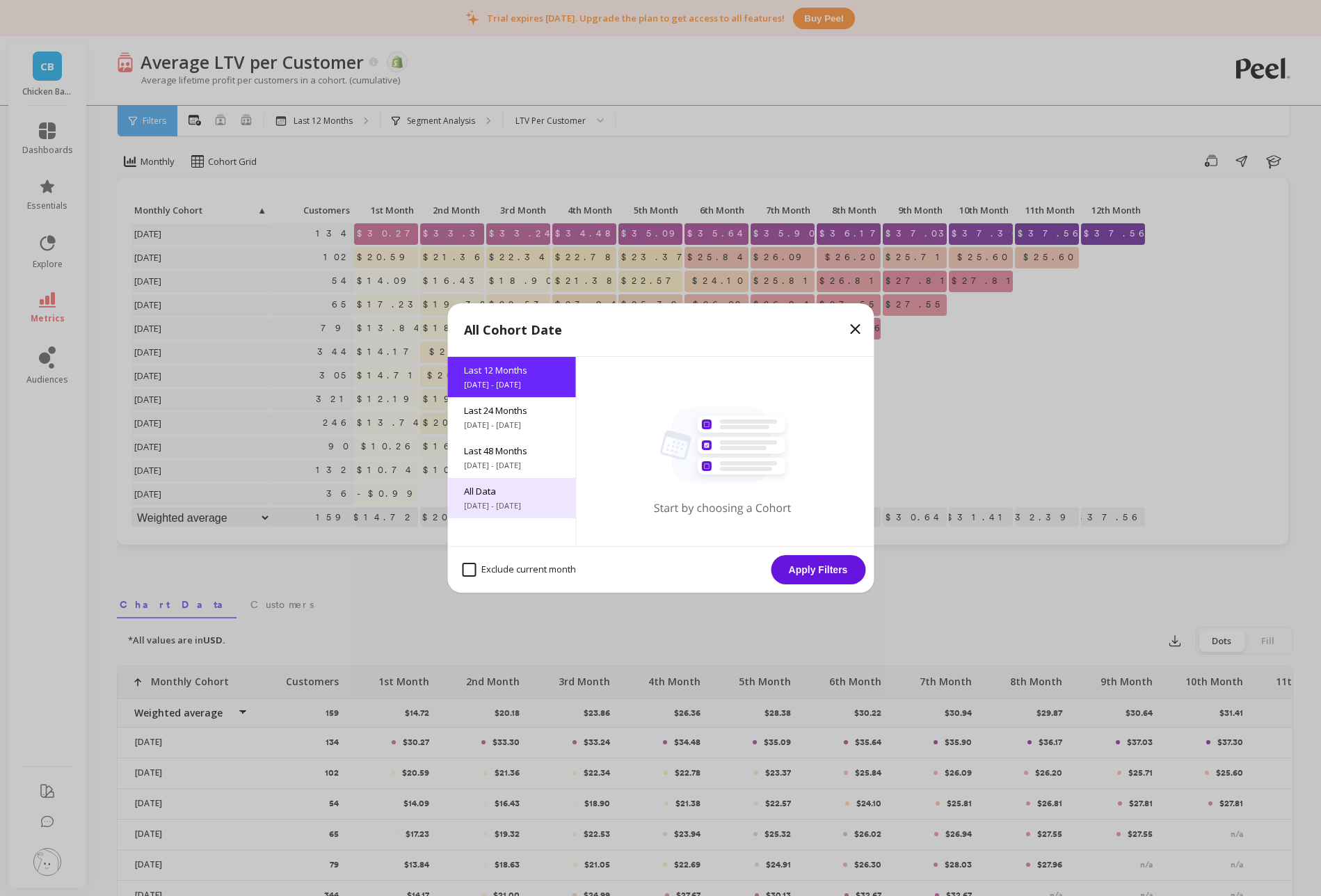
click at [552, 491] on span "All Data" at bounding box center [511, 490] width 94 height 13
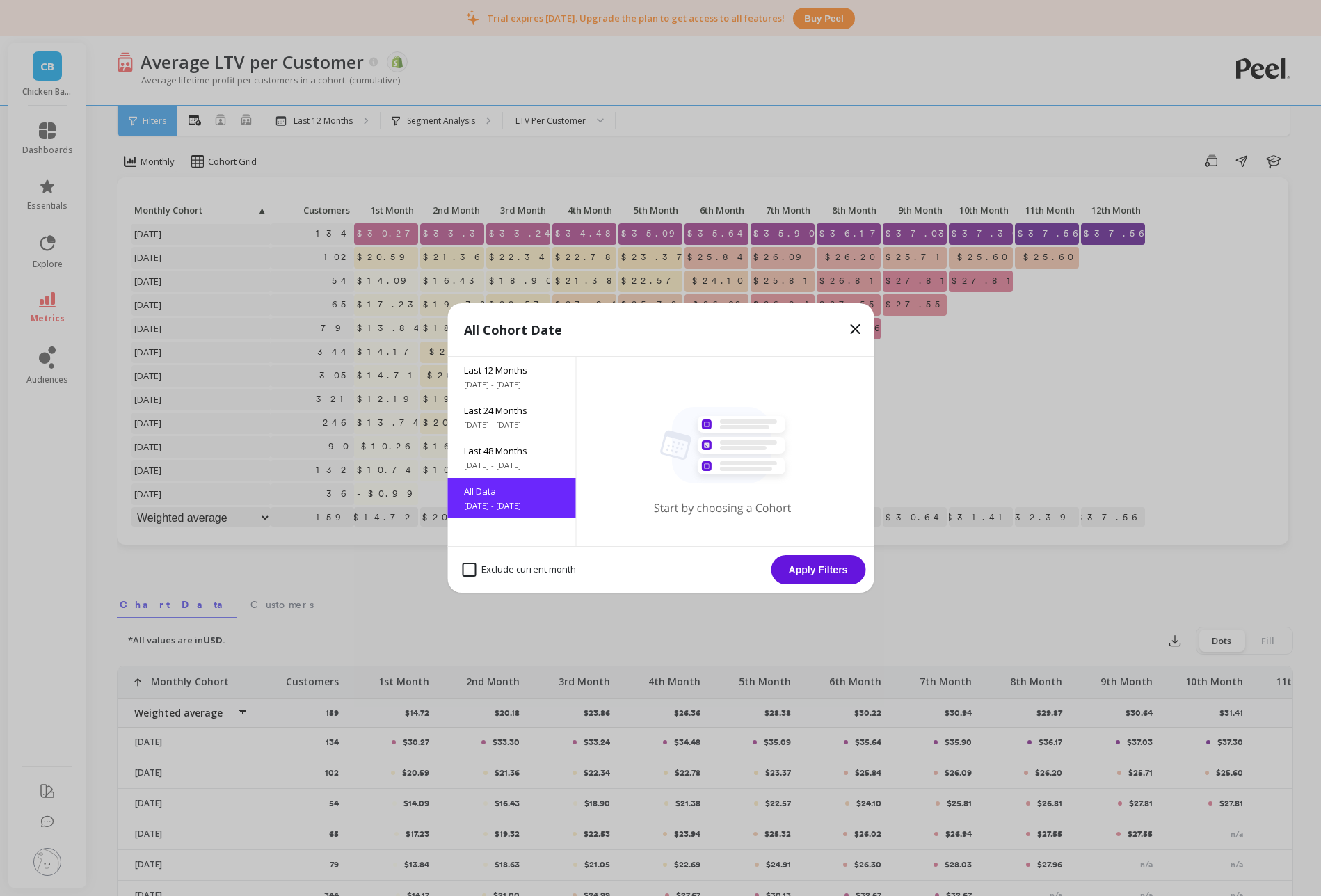
click at [805, 564] on button "Apply Filters" at bounding box center [818, 569] width 94 height 29
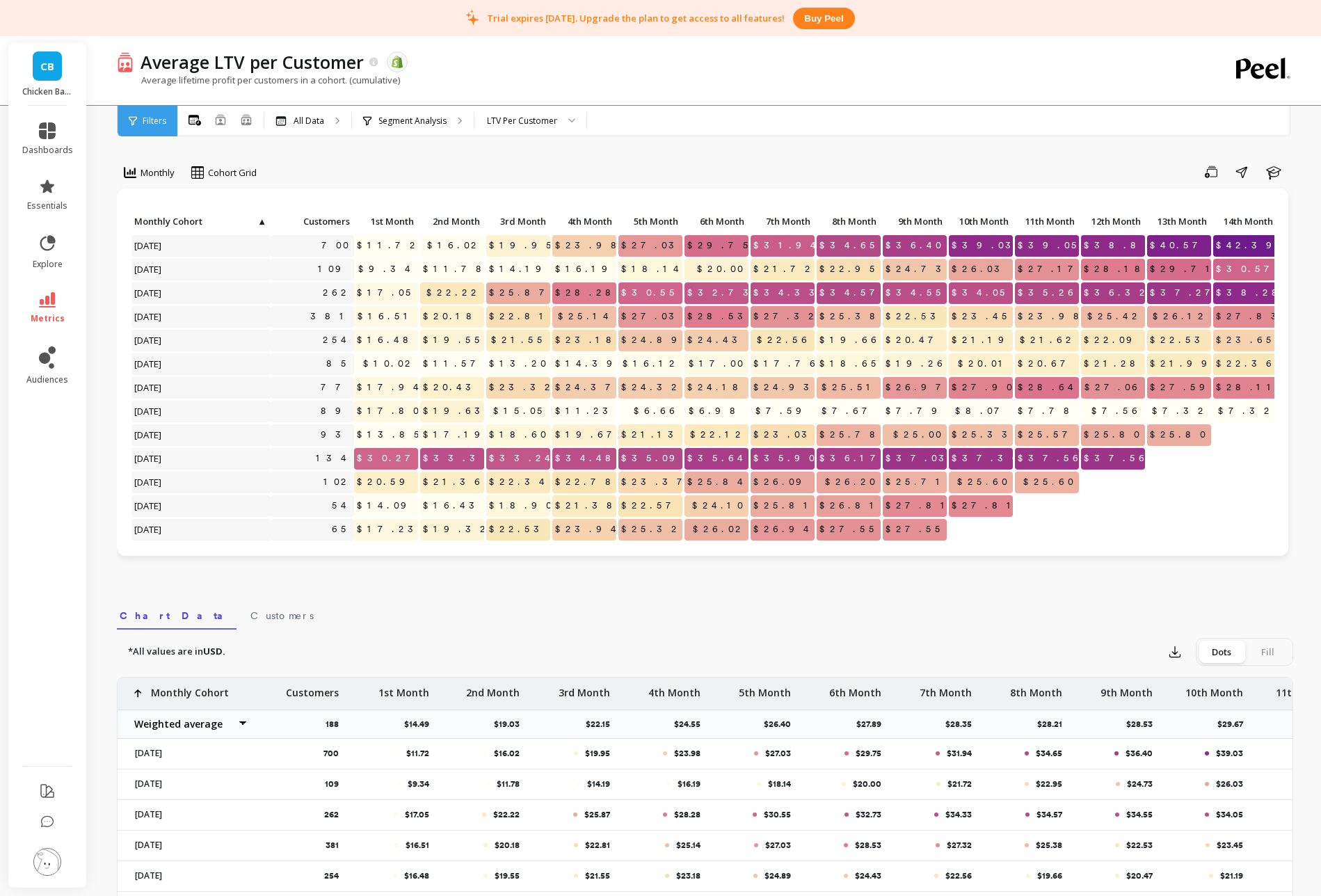
click at [162, 126] on span "Filters" at bounding box center [154, 121] width 24 height 11
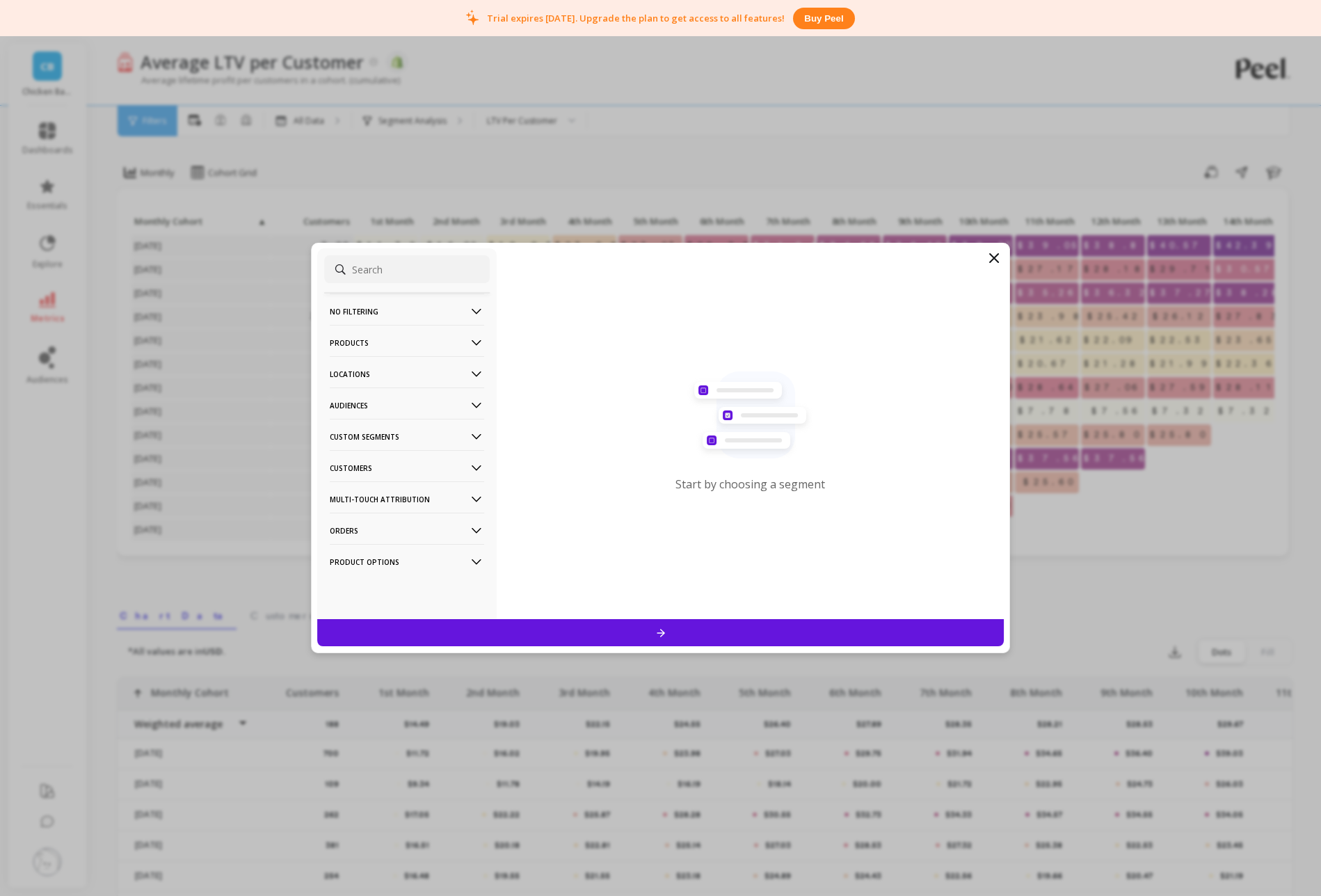
click at [474, 311] on icon at bounding box center [476, 311] width 9 height 5
click at [994, 256] on icon at bounding box center [993, 257] width 16 height 16
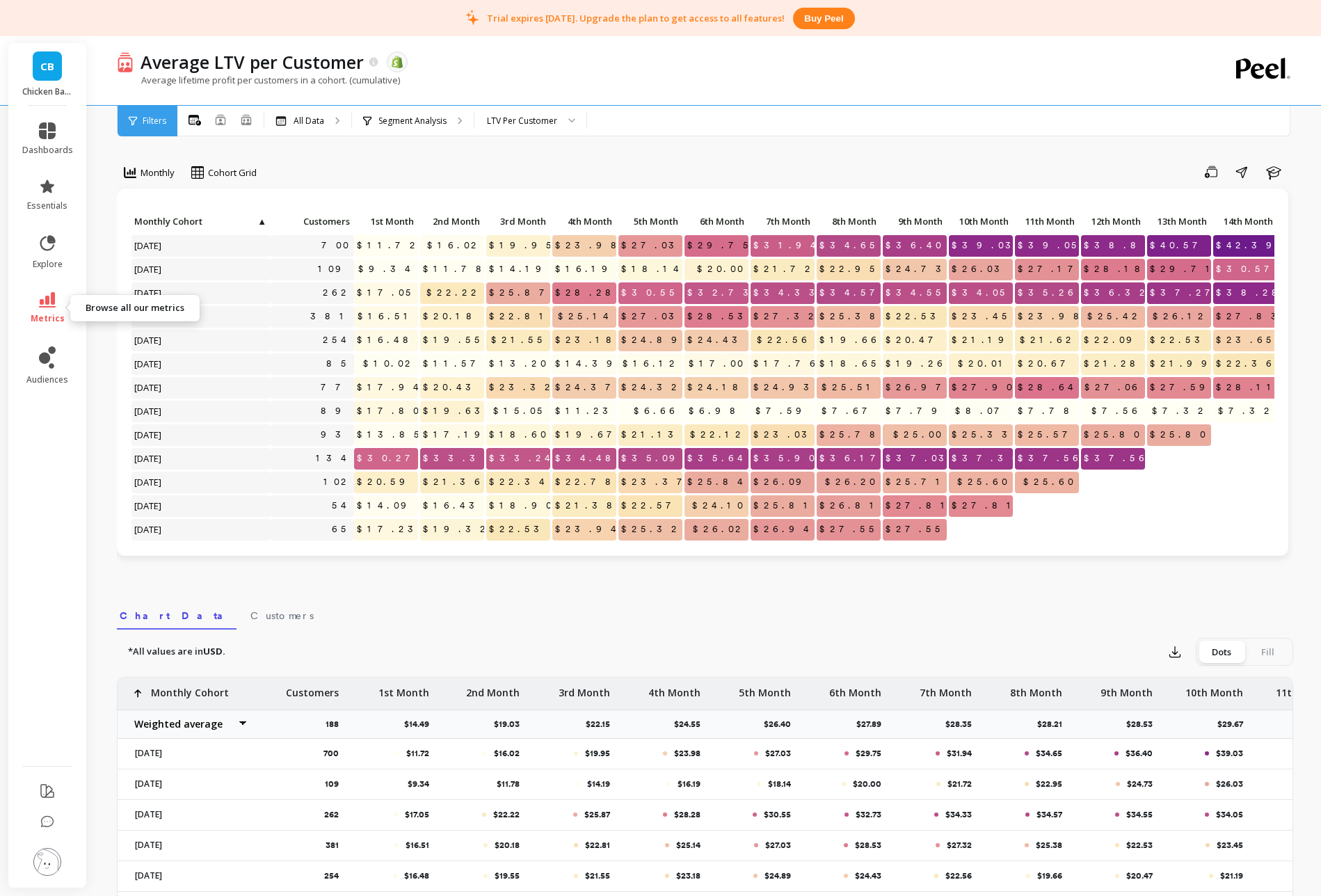
click at [42, 306] on icon at bounding box center [46, 300] width 16 height 15
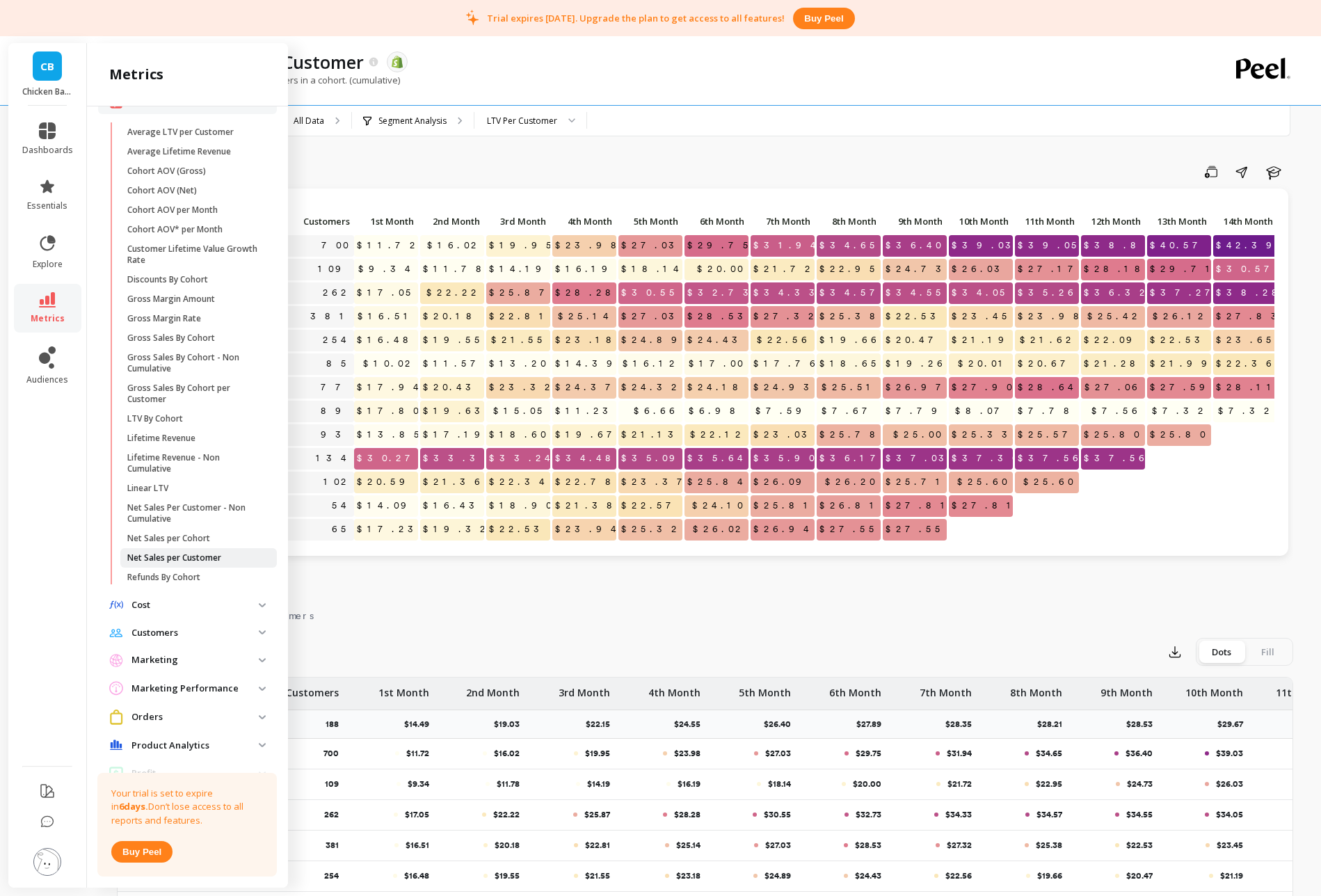
scroll to position [93, 0]
click at [267, 599] on span "Cost" at bounding box center [187, 604] width 178 height 25
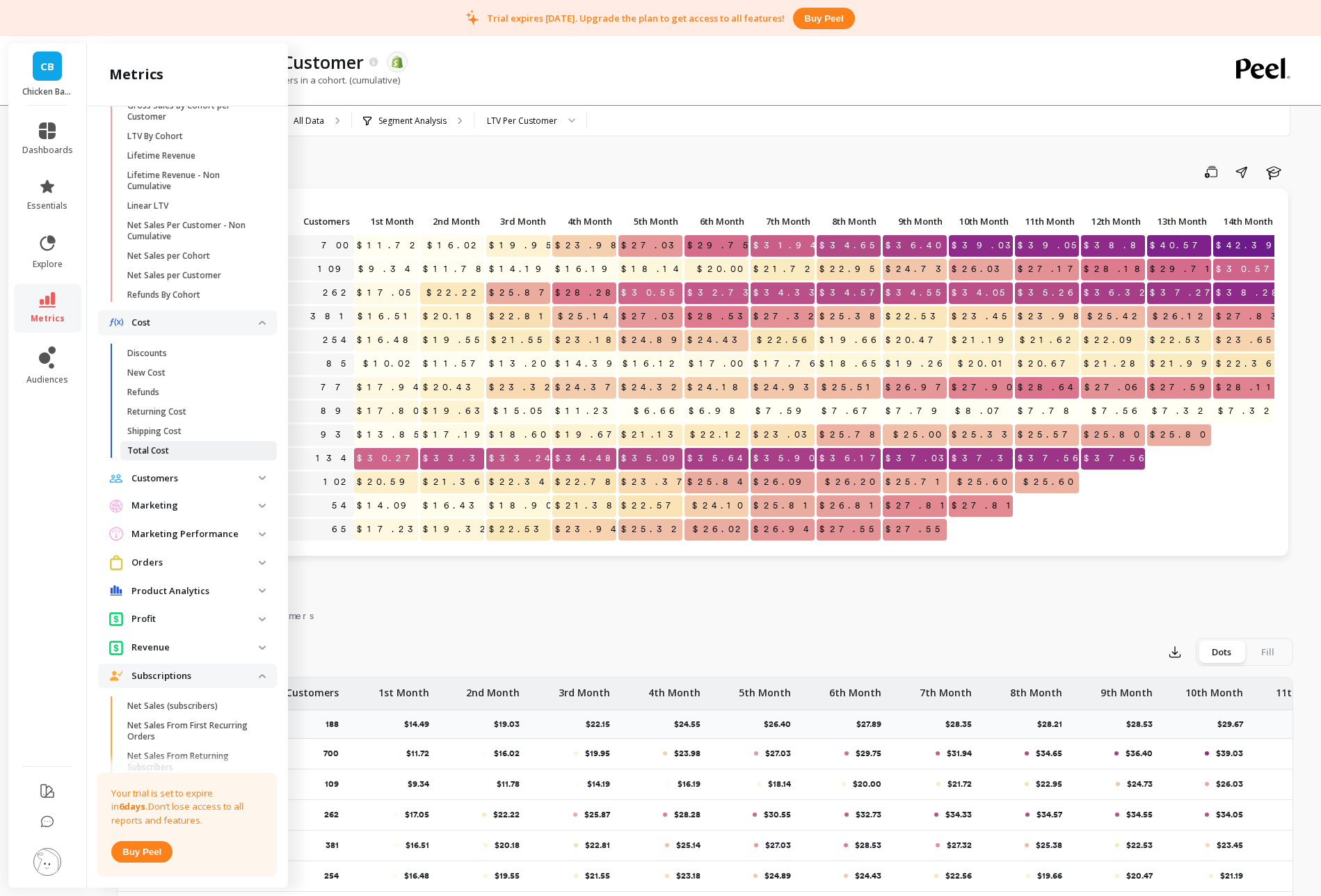
scroll to position [384, 0]
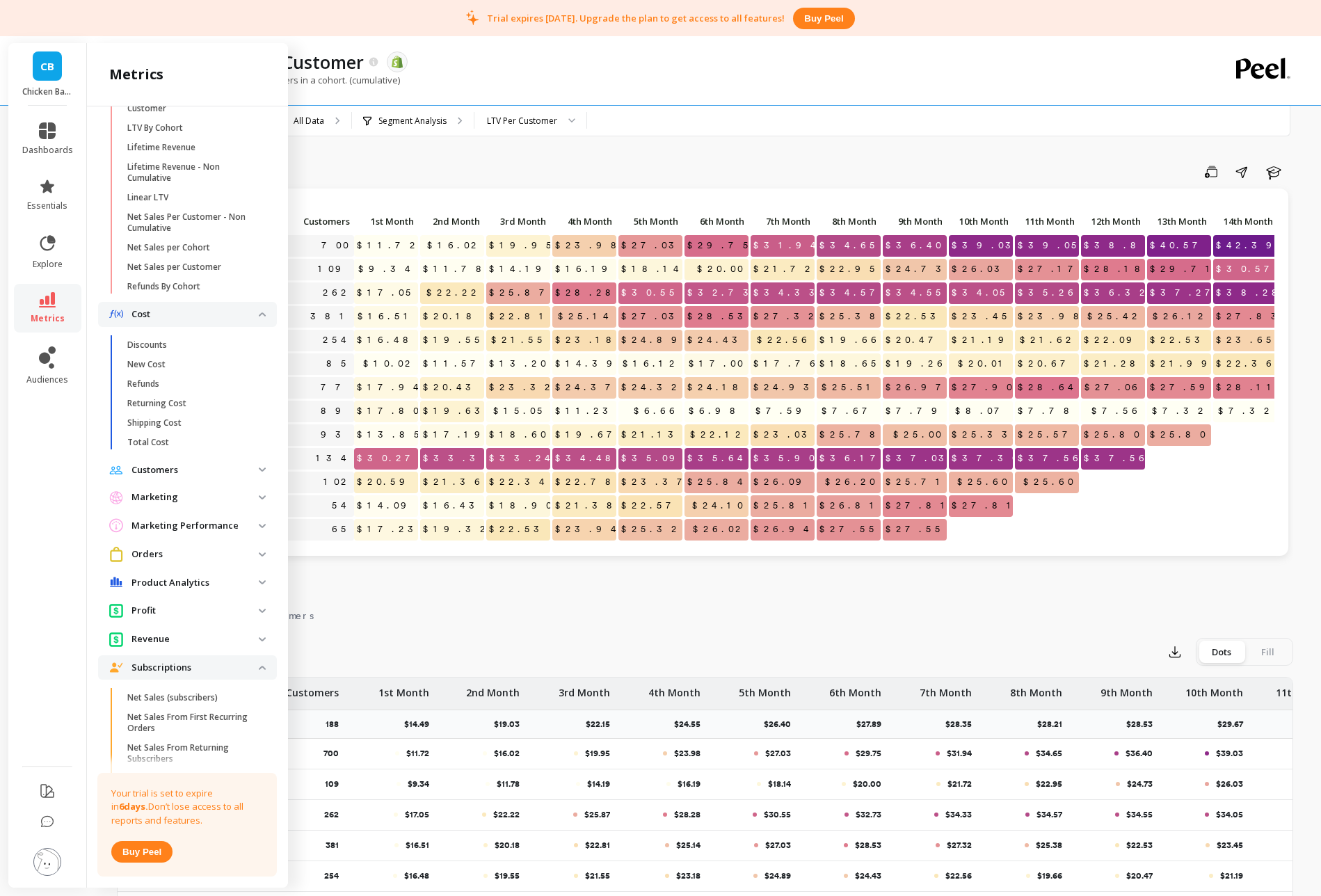
click at [261, 472] on img at bounding box center [262, 469] width 7 height 4
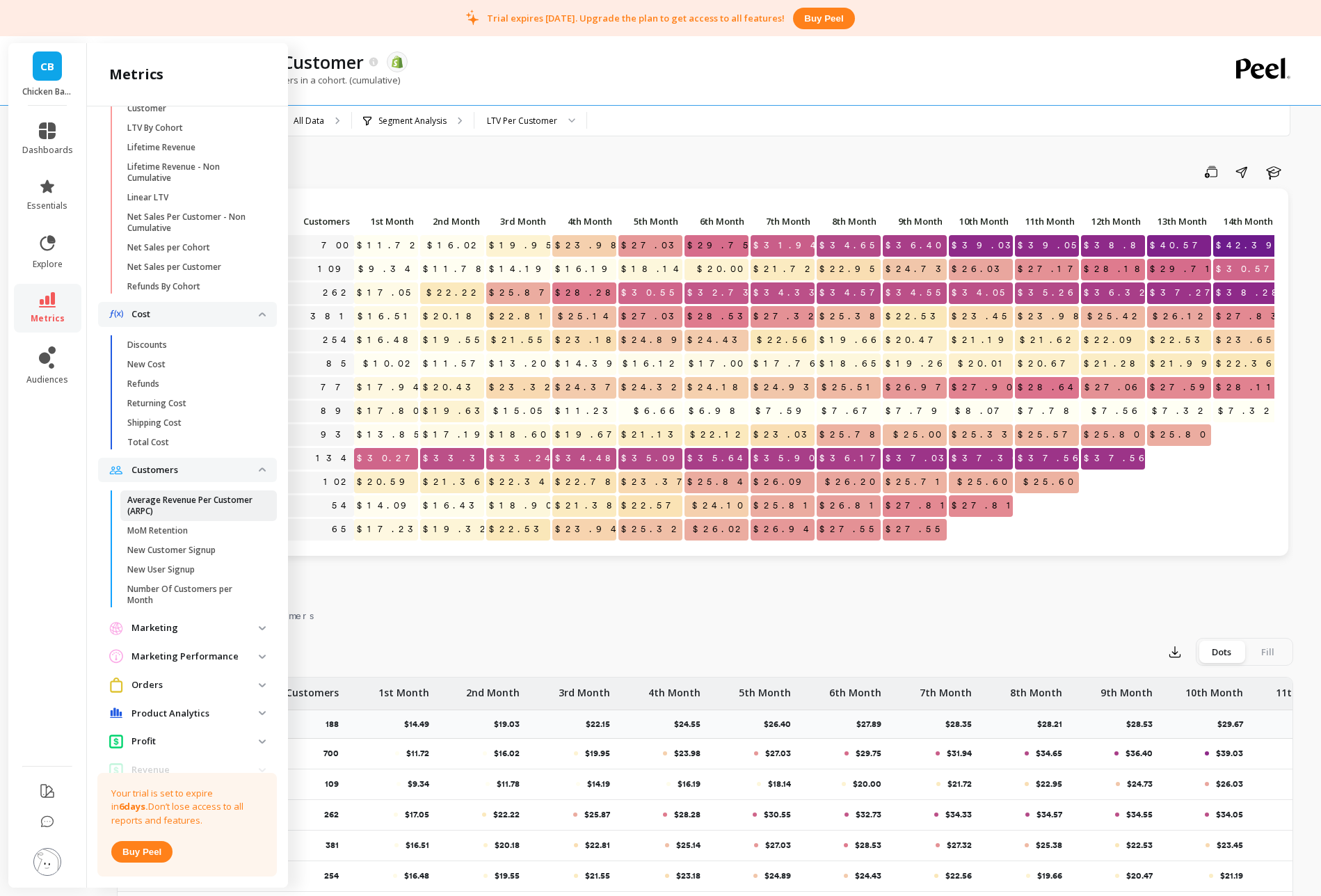
click at [187, 510] on p "Average Revenue Per Customer (ARPC)" at bounding box center [193, 506] width 133 height 22
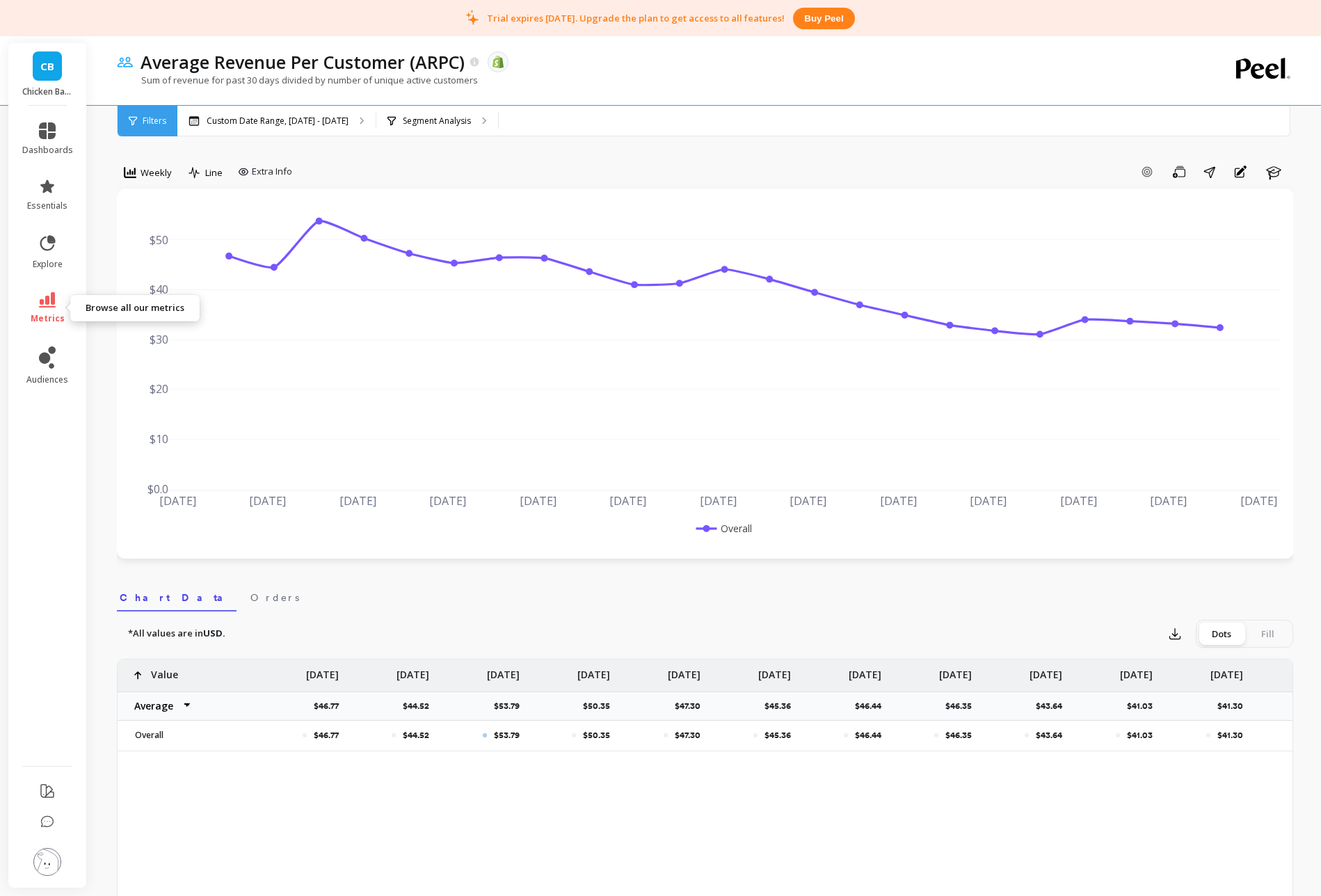
click at [52, 316] on span "metrics" at bounding box center [48, 318] width 34 height 11
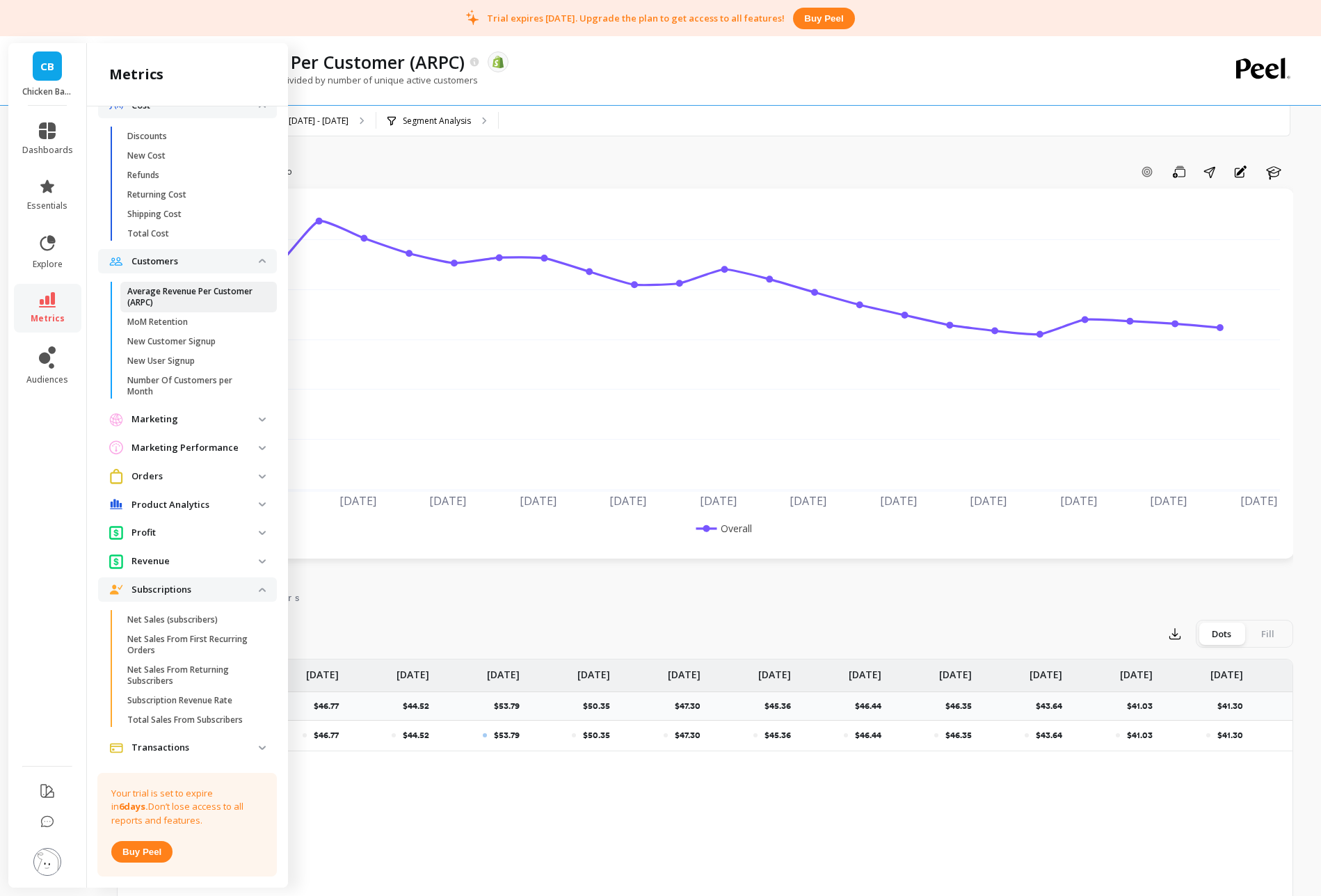
scroll to position [594, 0]
click at [212, 526] on p "Profit" at bounding box center [195, 531] width 127 height 14
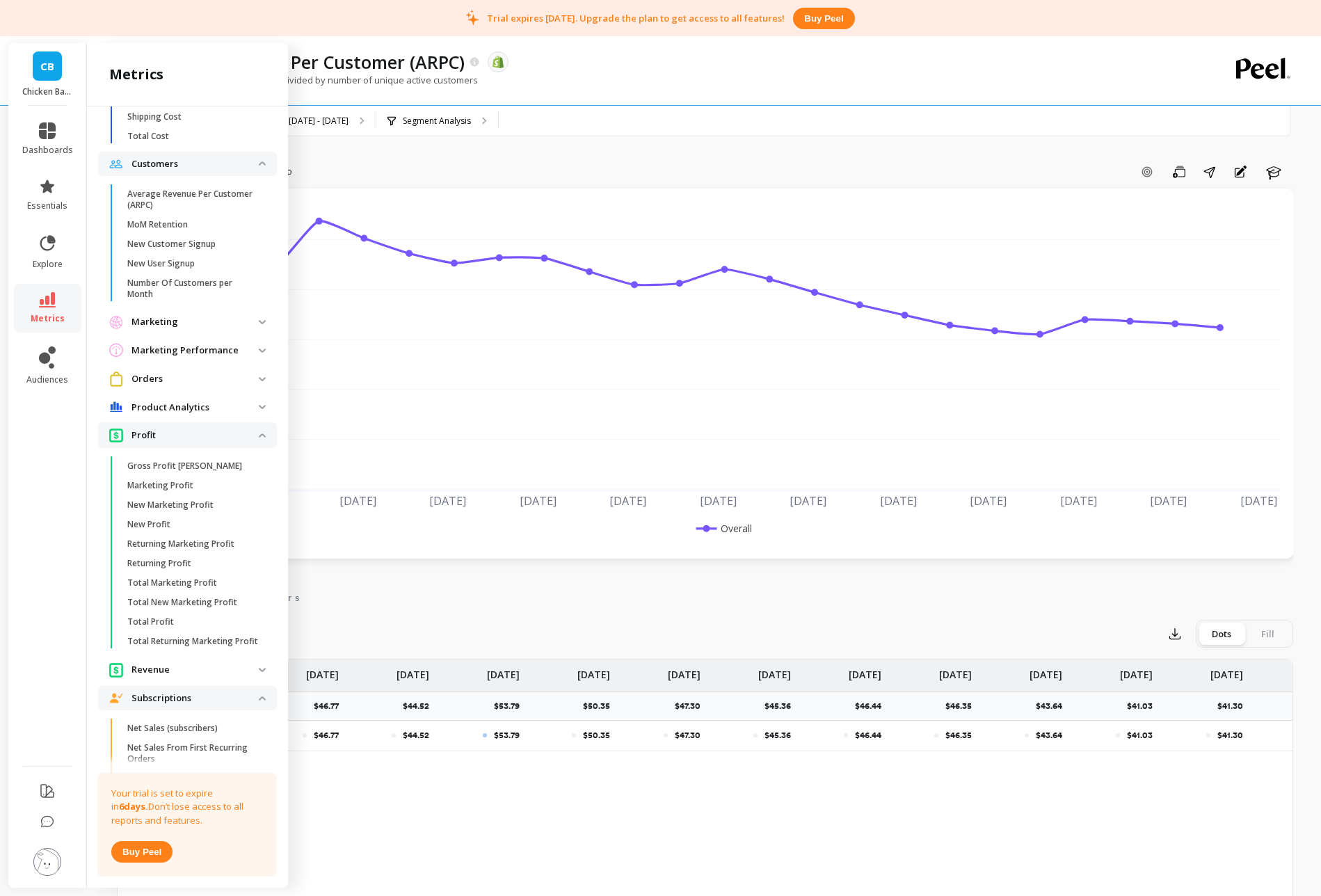
scroll to position [695, 0]
click at [219, 460] on span "Gross Profit [PERSON_NAME]" at bounding box center [193, 460] width 133 height 11
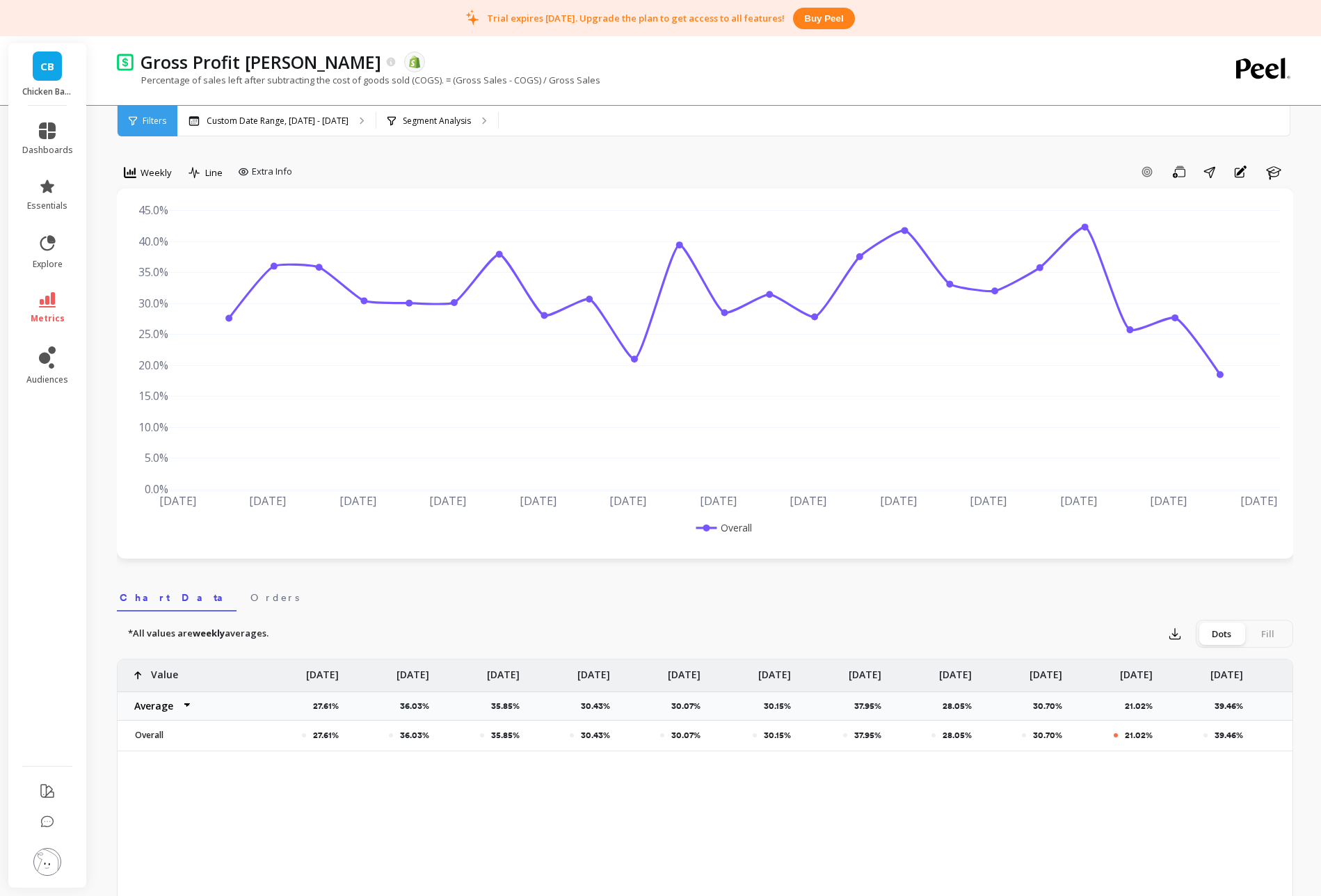
click at [138, 123] on div "Filters" at bounding box center [148, 121] width 60 height 31
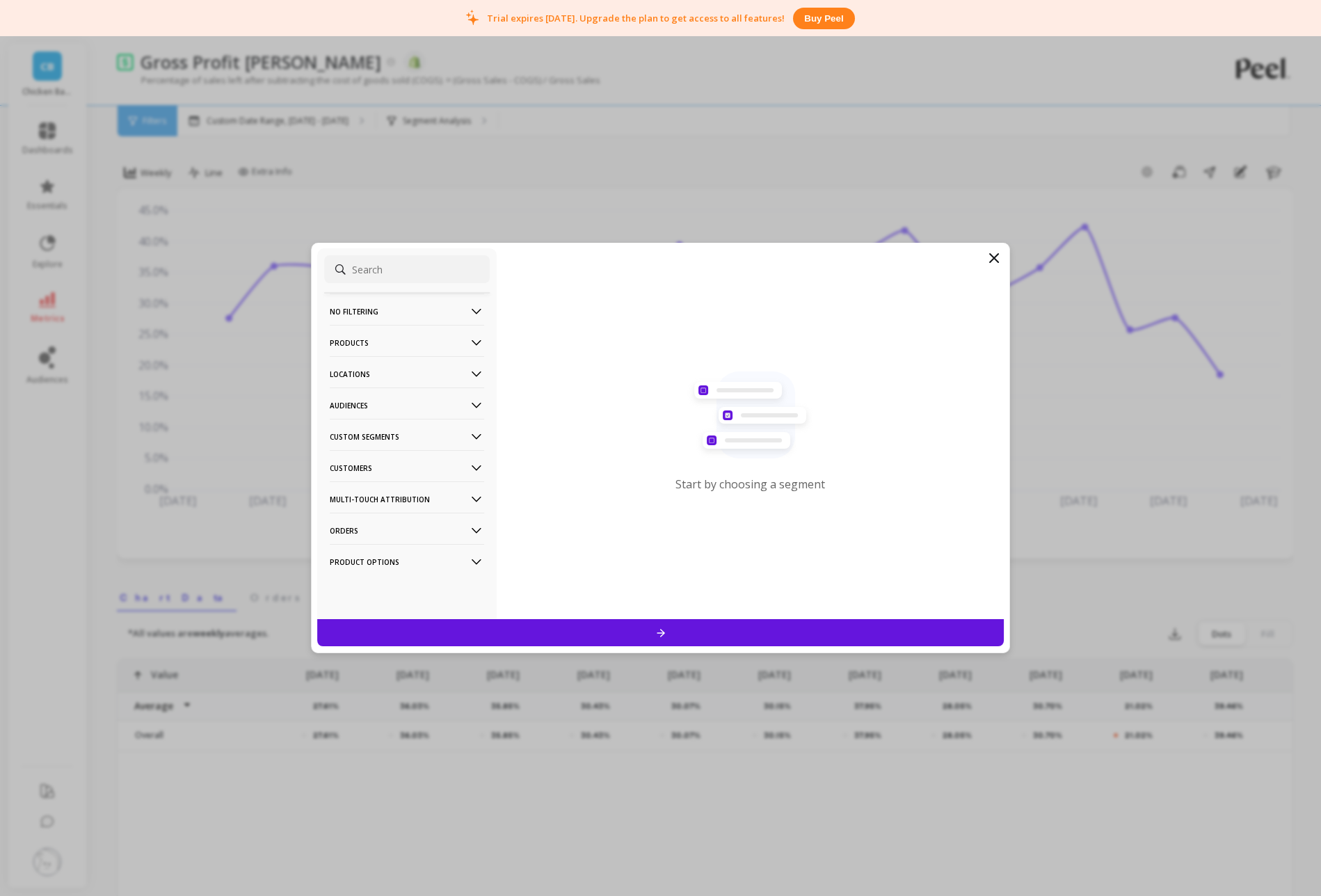
scroll to position [3, 0]
click at [996, 253] on icon at bounding box center [993, 257] width 16 height 16
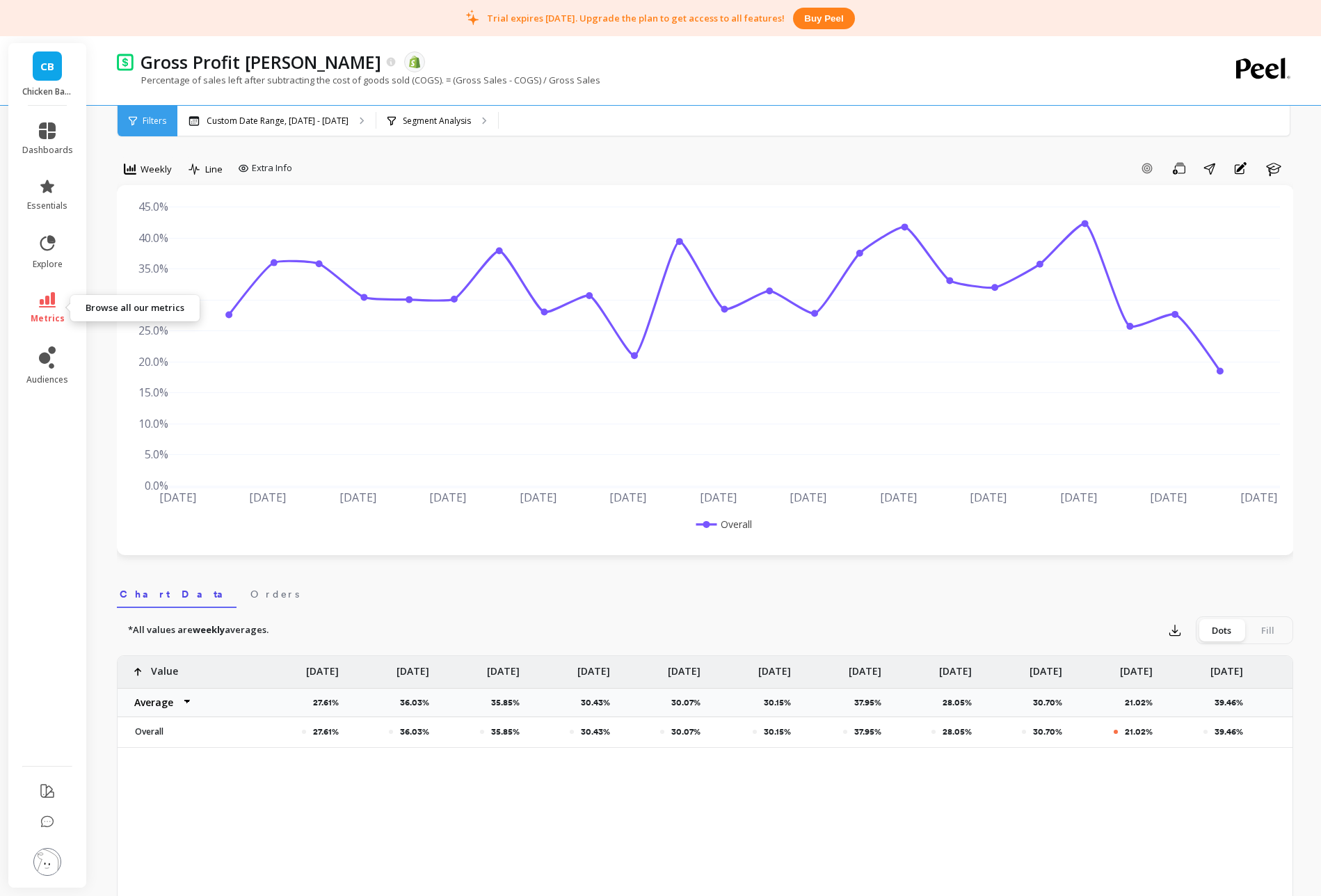
click at [43, 306] on icon at bounding box center [46, 300] width 16 height 15
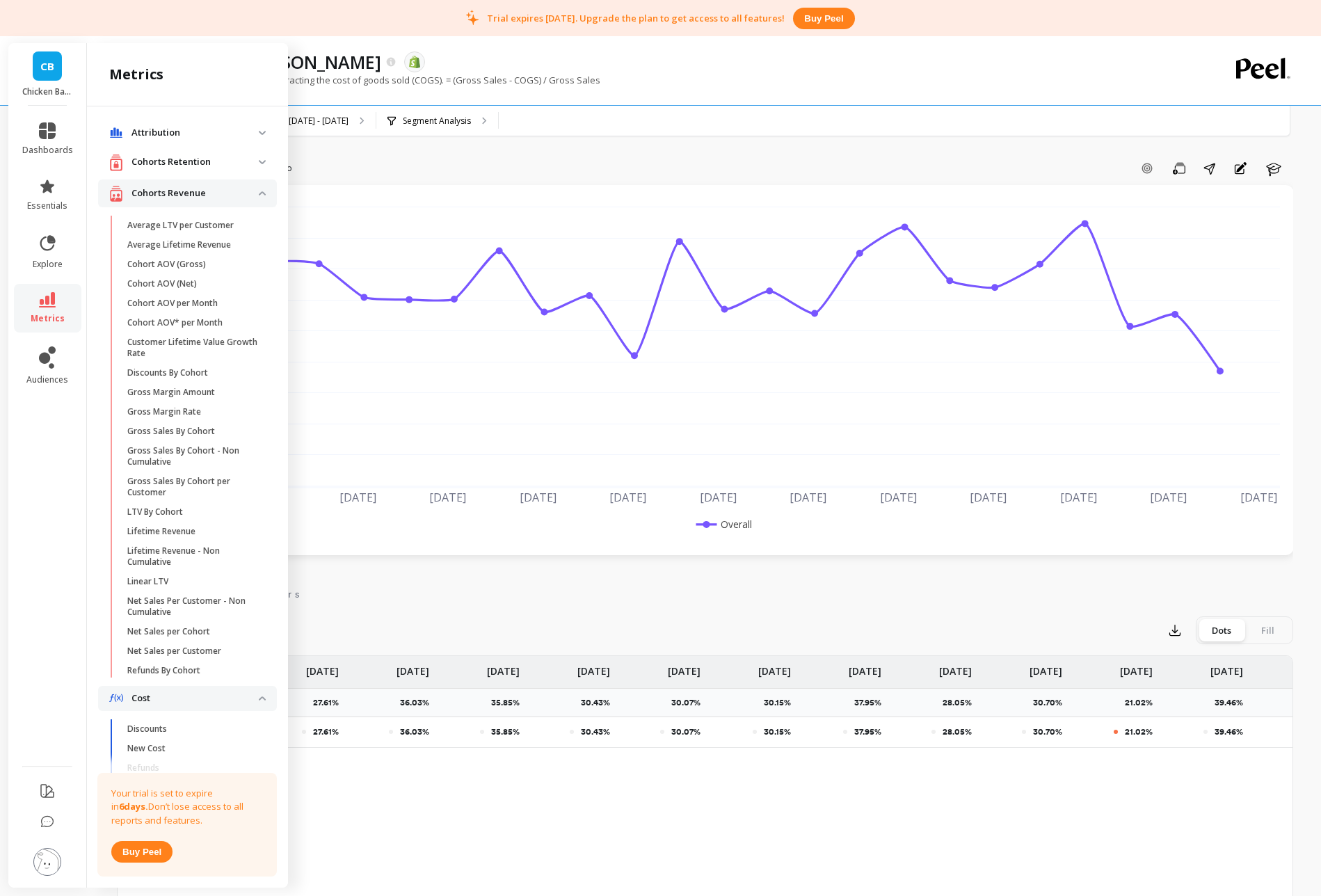
scroll to position [695, 0]
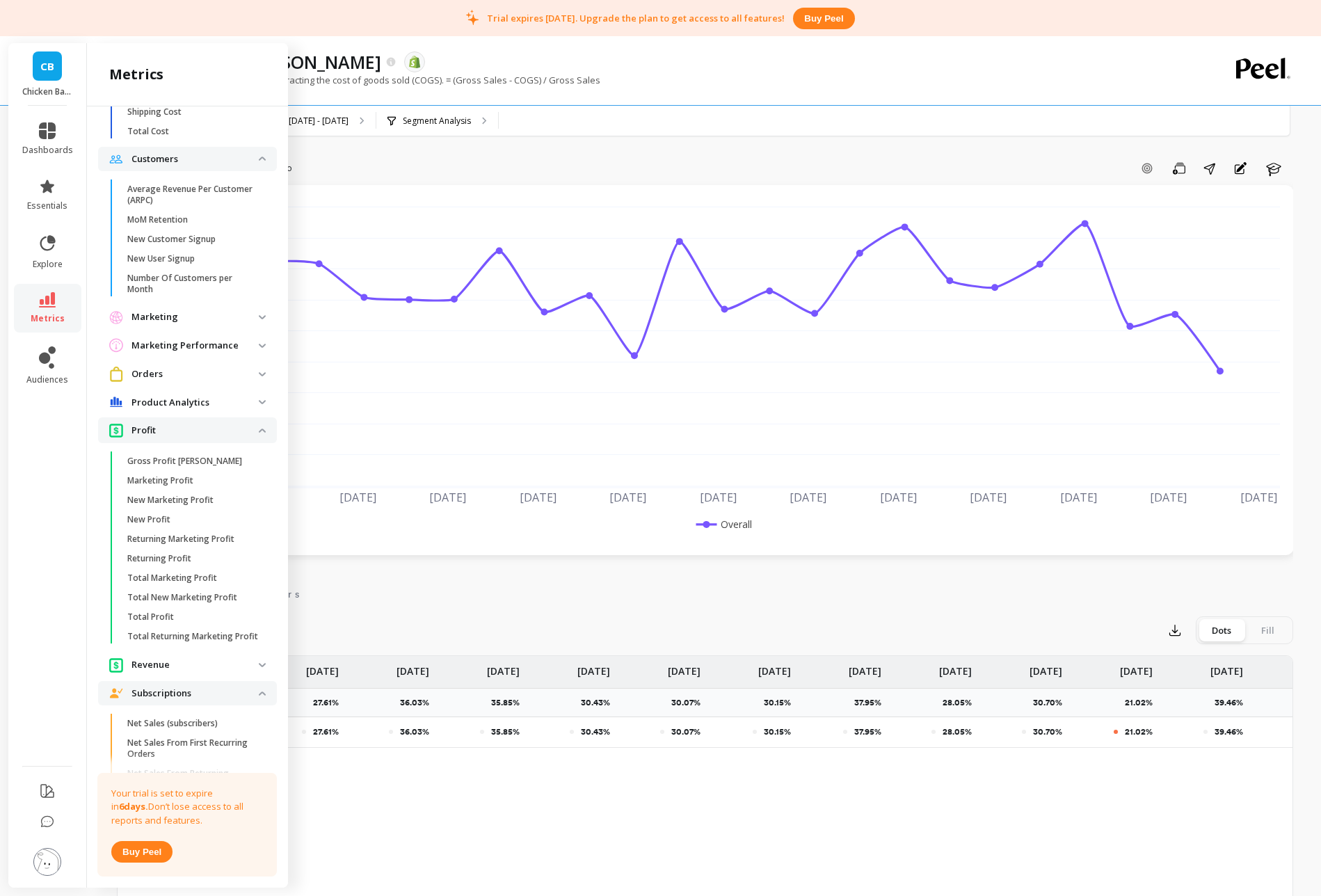
click at [241, 403] on p "Product Analytics" at bounding box center [195, 402] width 127 height 14
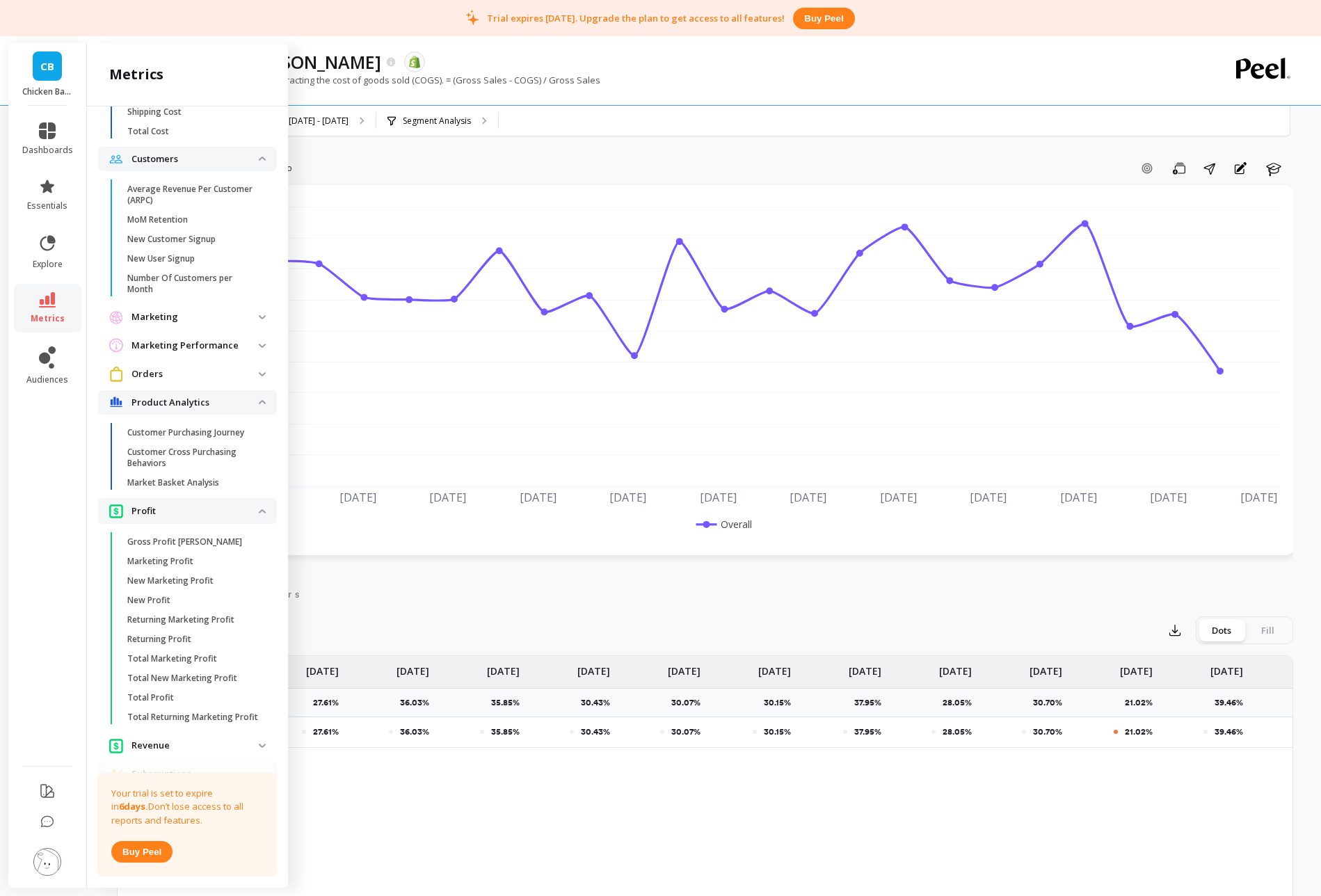
click at [256, 374] on p "Orders" at bounding box center [195, 374] width 127 height 14
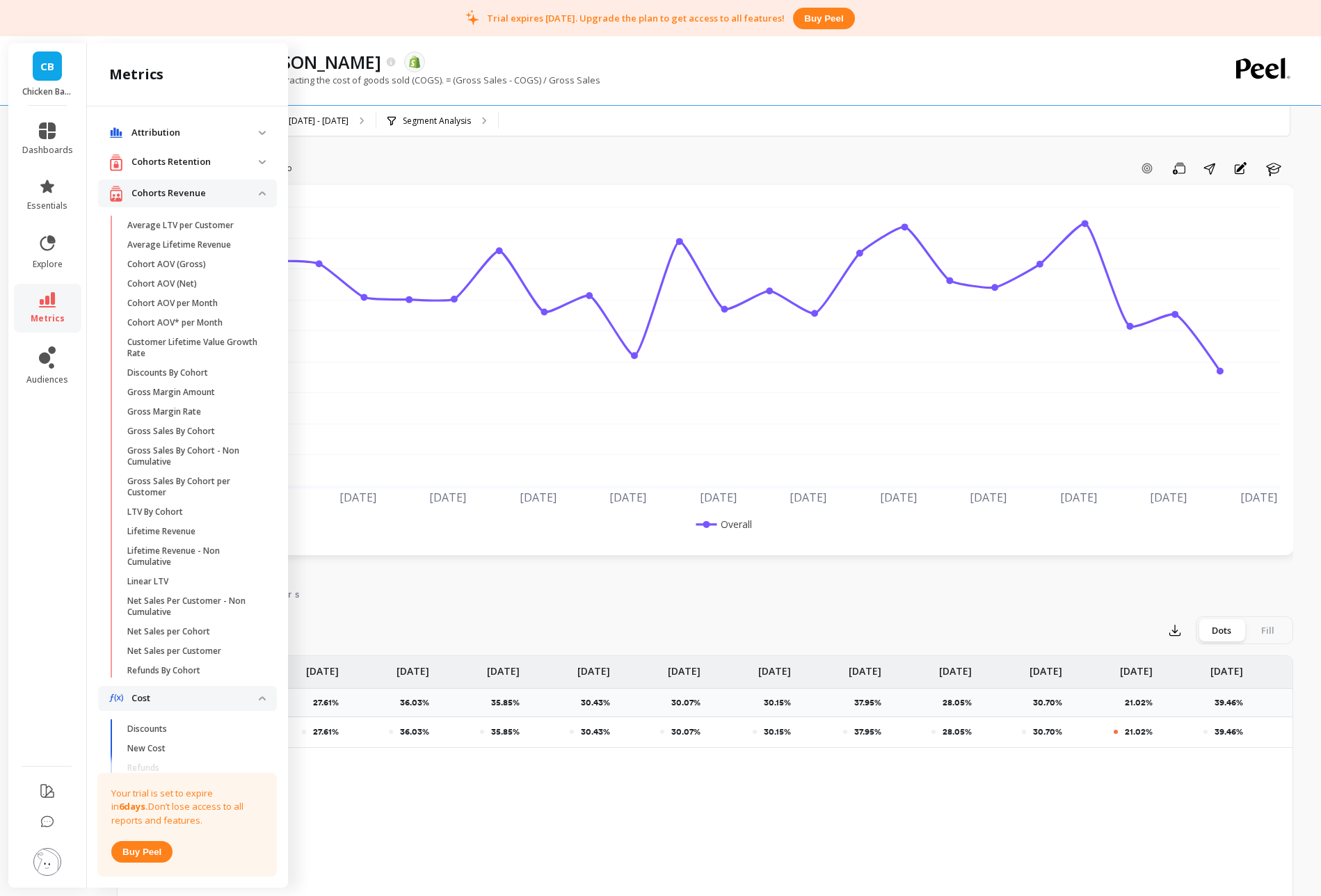
scroll to position [0, 0]
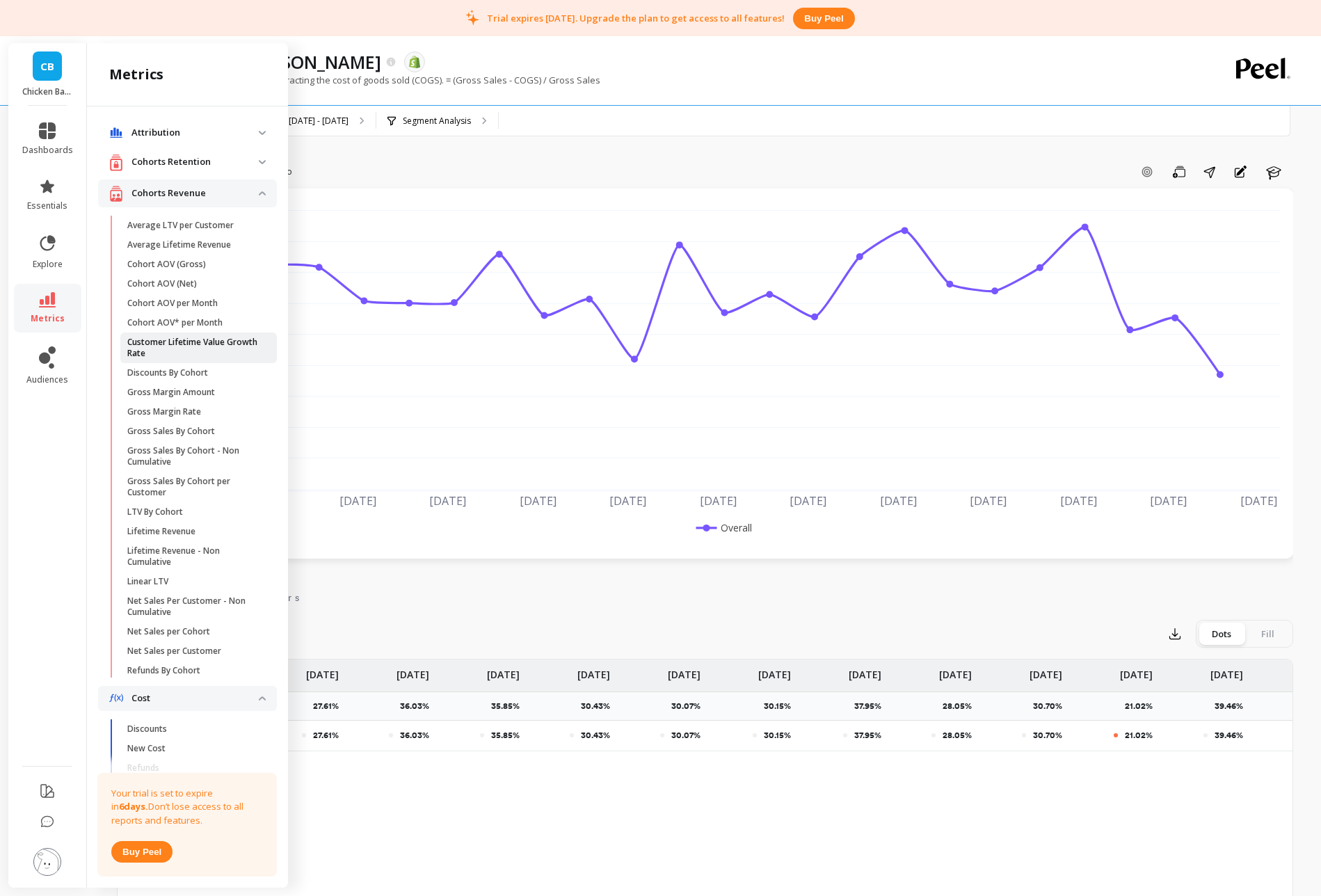
click at [200, 343] on p "Customer Lifetime Value Growth Rate" at bounding box center [193, 348] width 133 height 22
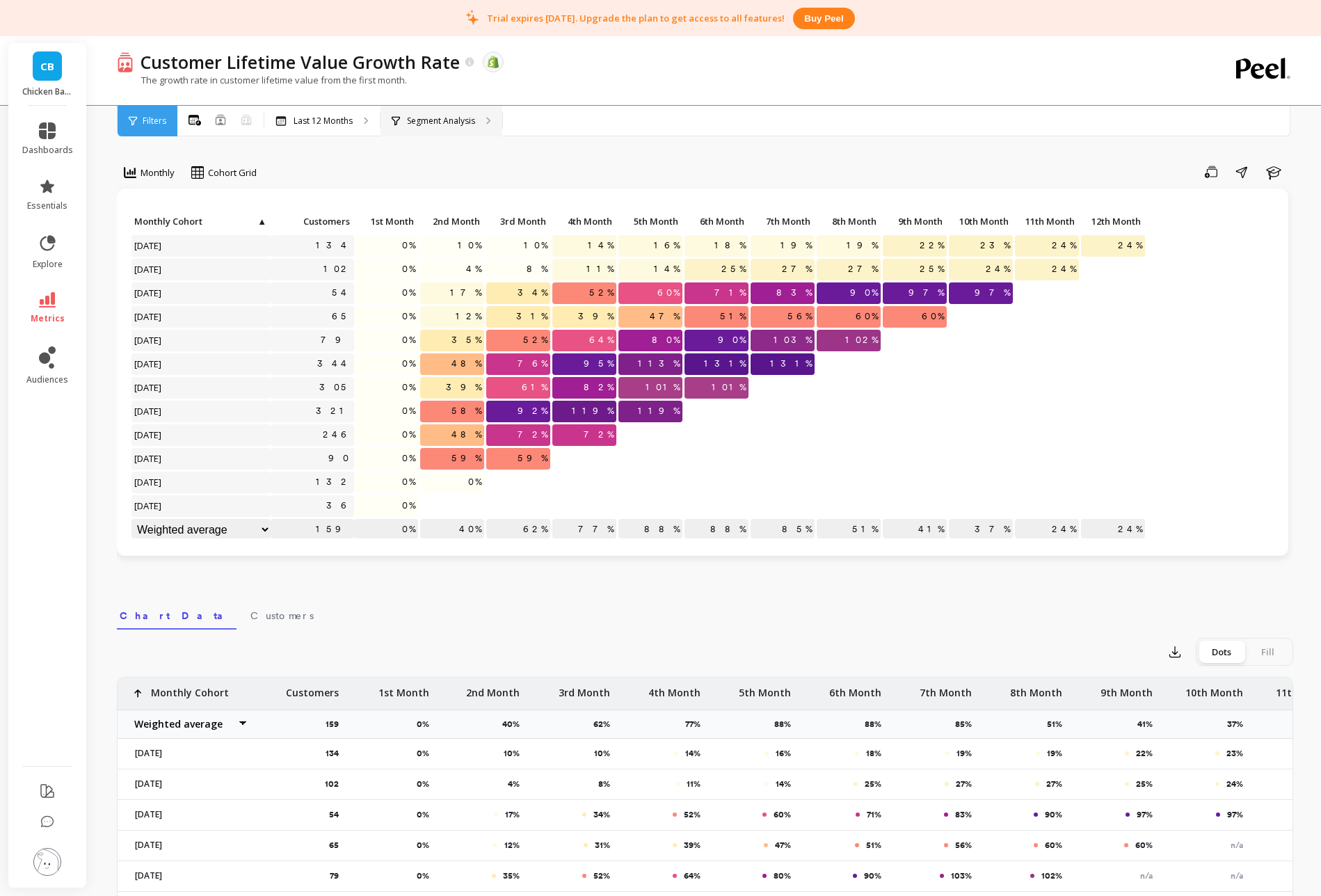
click at [446, 120] on p "Segment Analysis" at bounding box center [440, 121] width 68 height 11
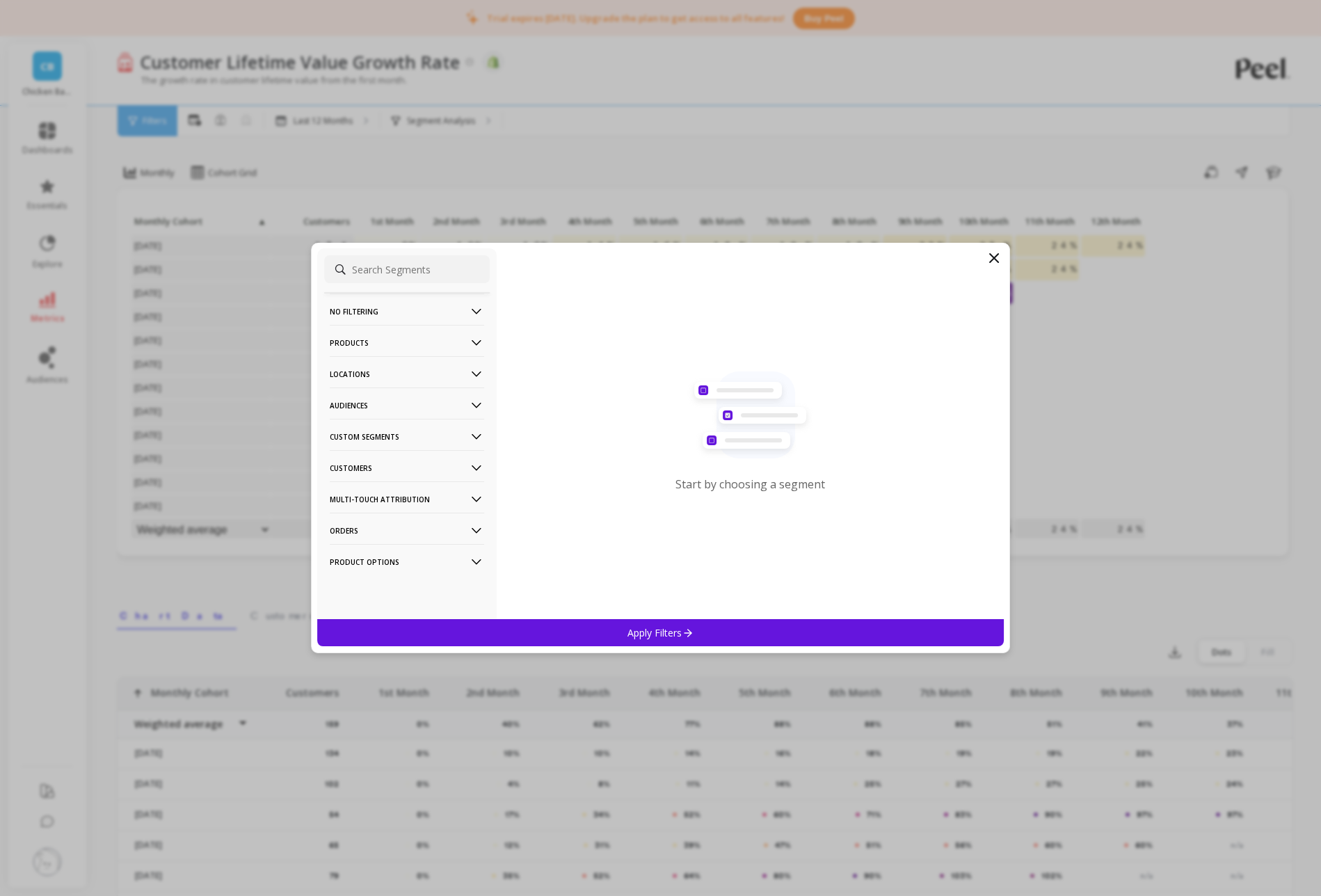
click at [995, 258] on icon at bounding box center [994, 258] width 9 height 9
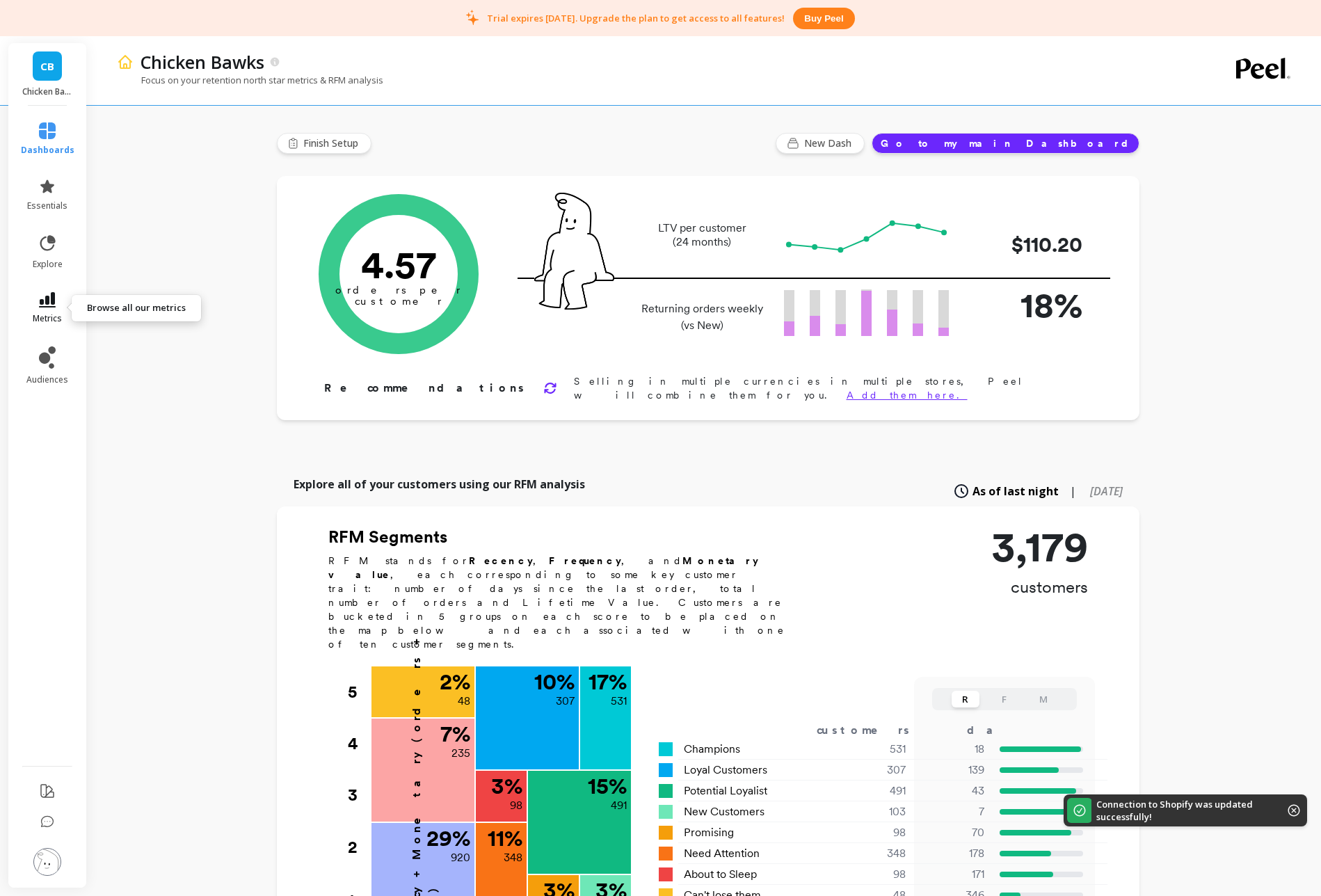
click at [62, 304] on link "metrics" at bounding box center [47, 308] width 53 height 32
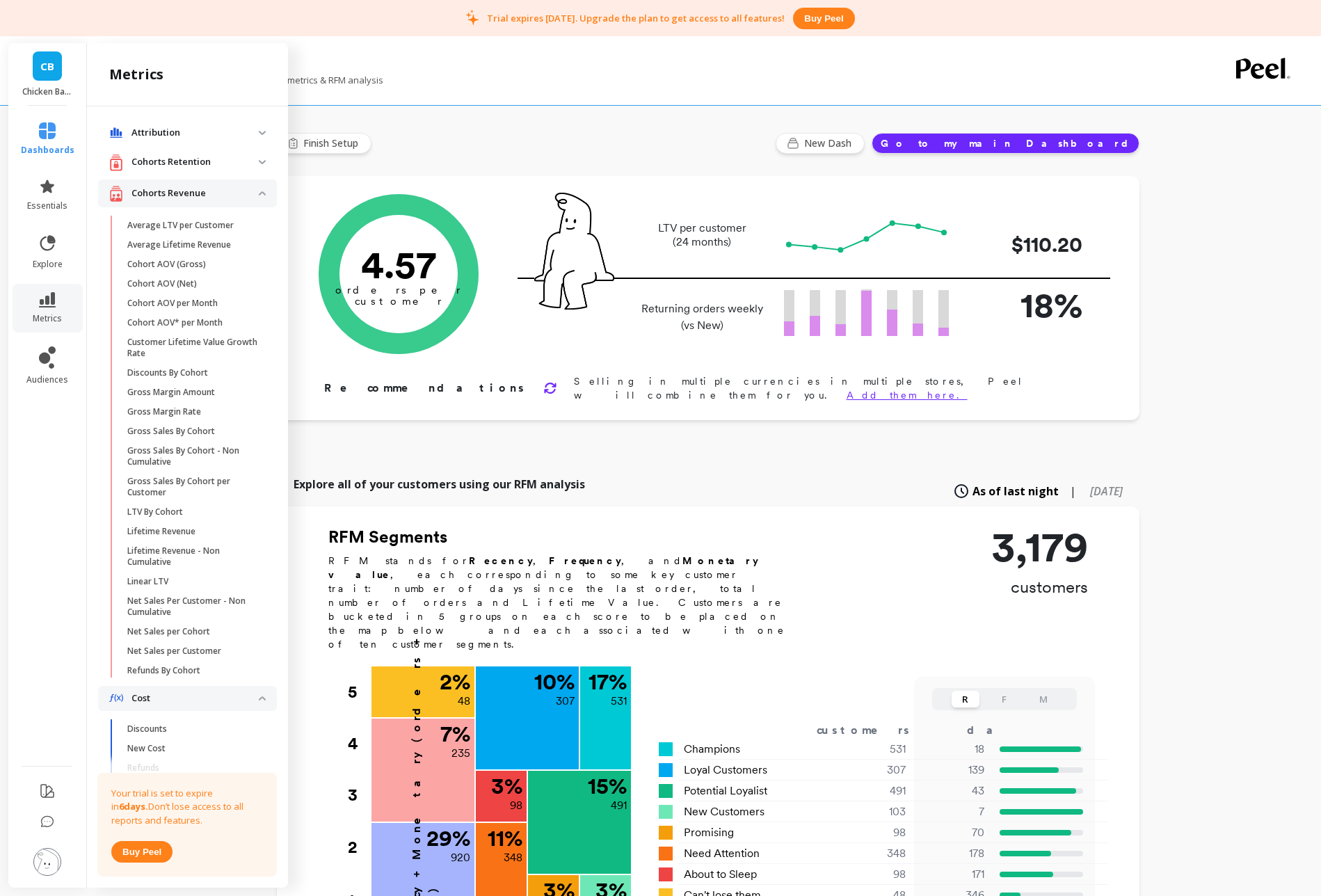
click at [257, 171] on div "Cohorts Retention" at bounding box center [184, 162] width 149 height 17
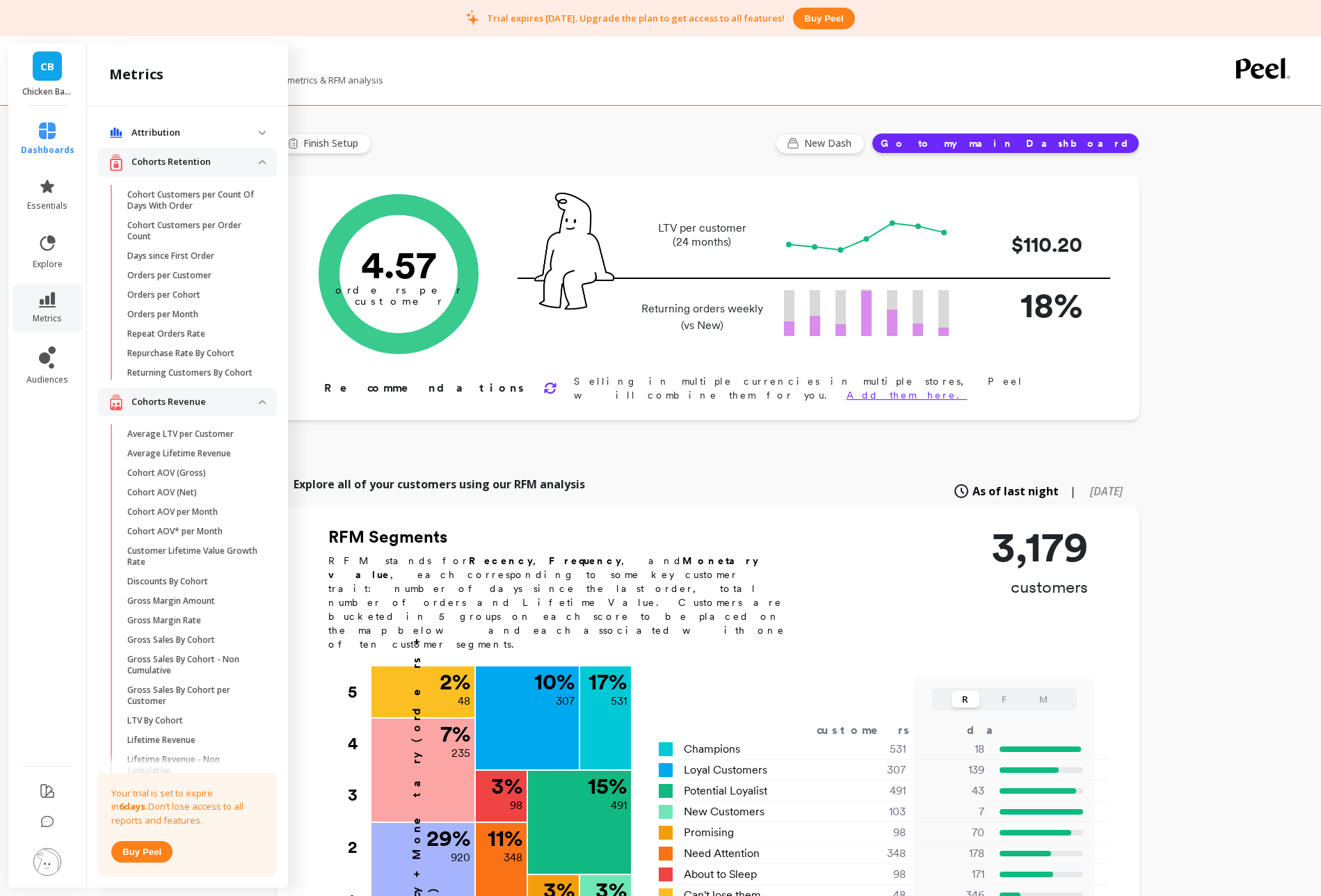
click at [259, 129] on span "Attribution" at bounding box center [187, 132] width 178 height 25
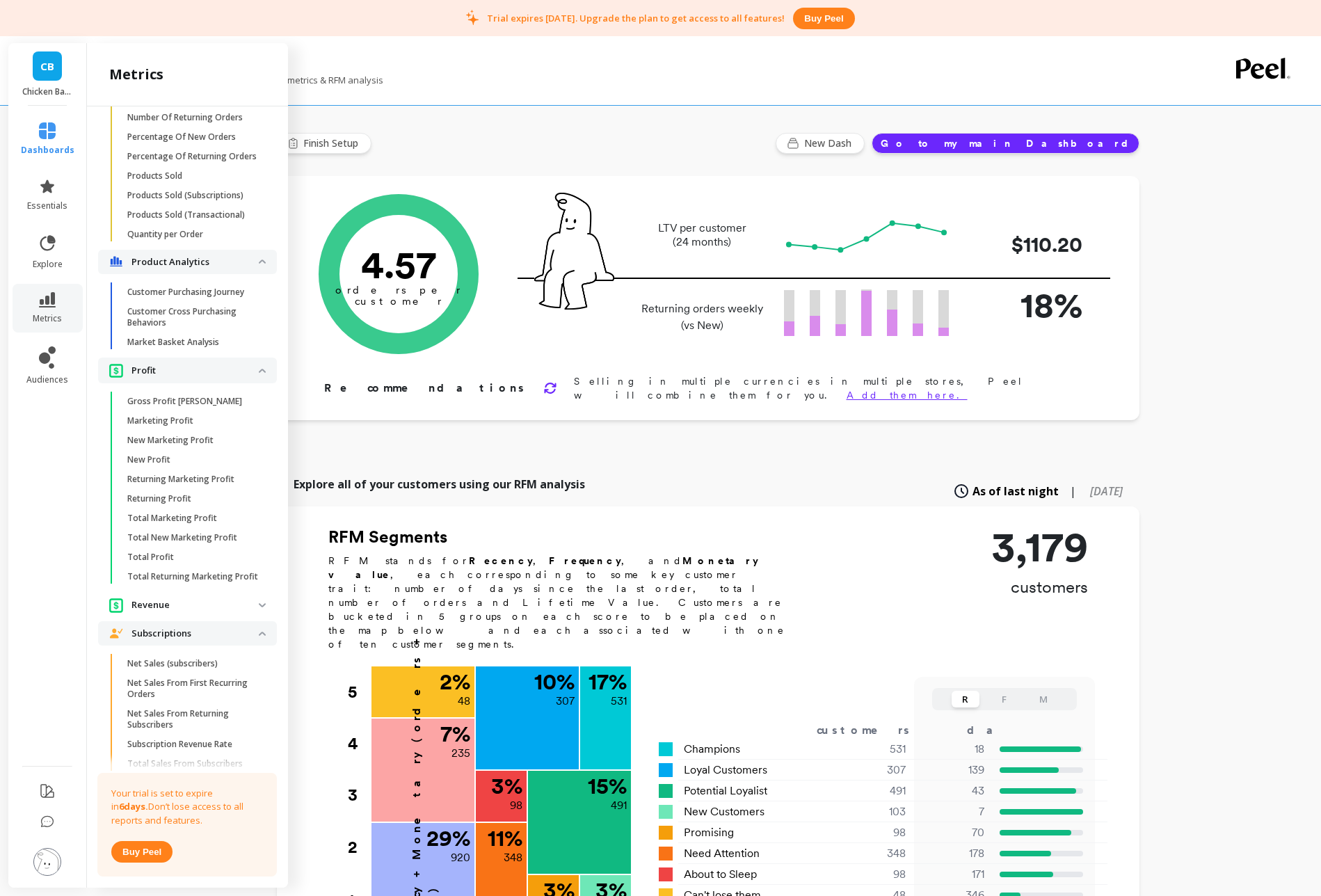
scroll to position [1705, 0]
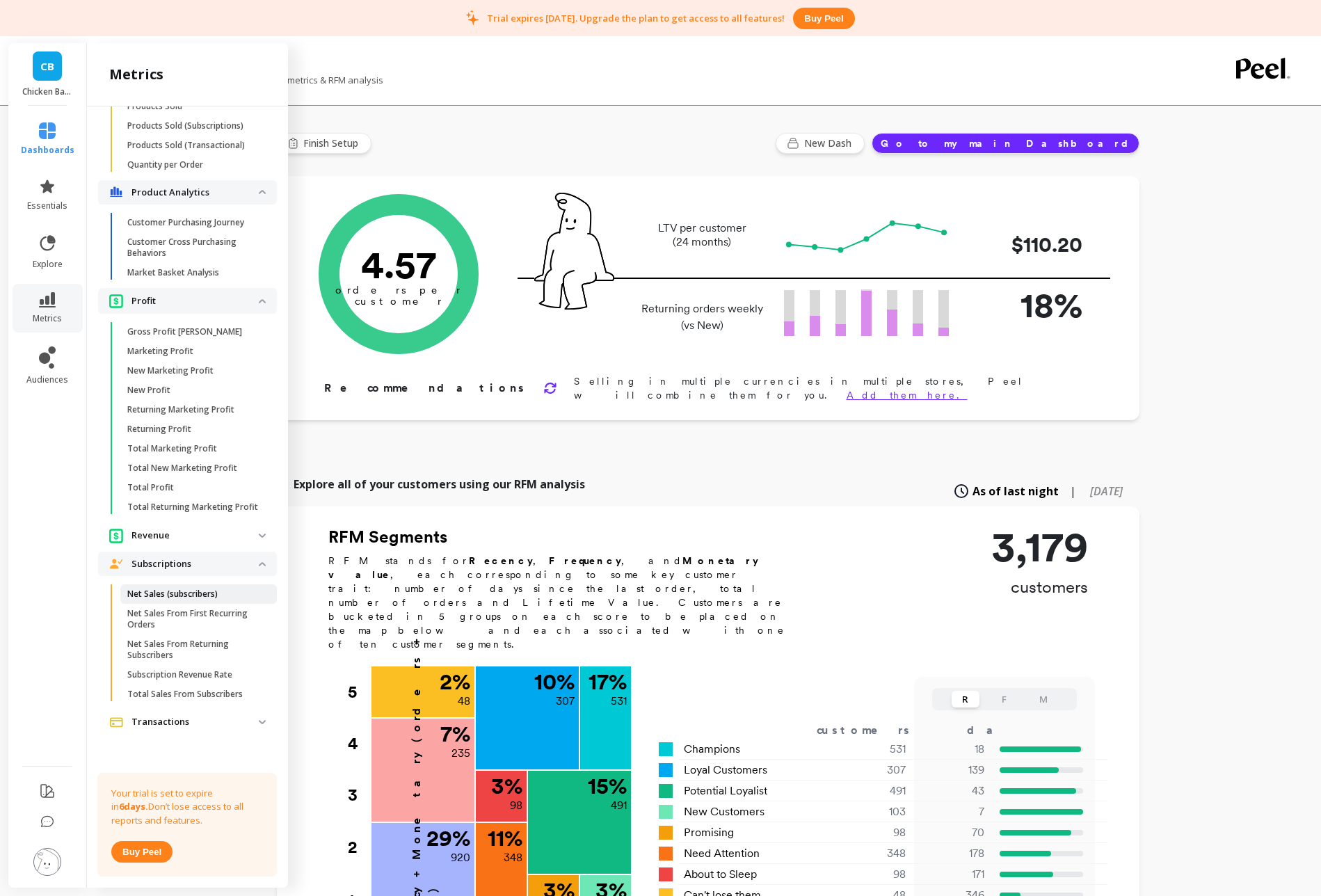
click at [209, 594] on p "Net Sales (subscribers)" at bounding box center [172, 593] width 90 height 11
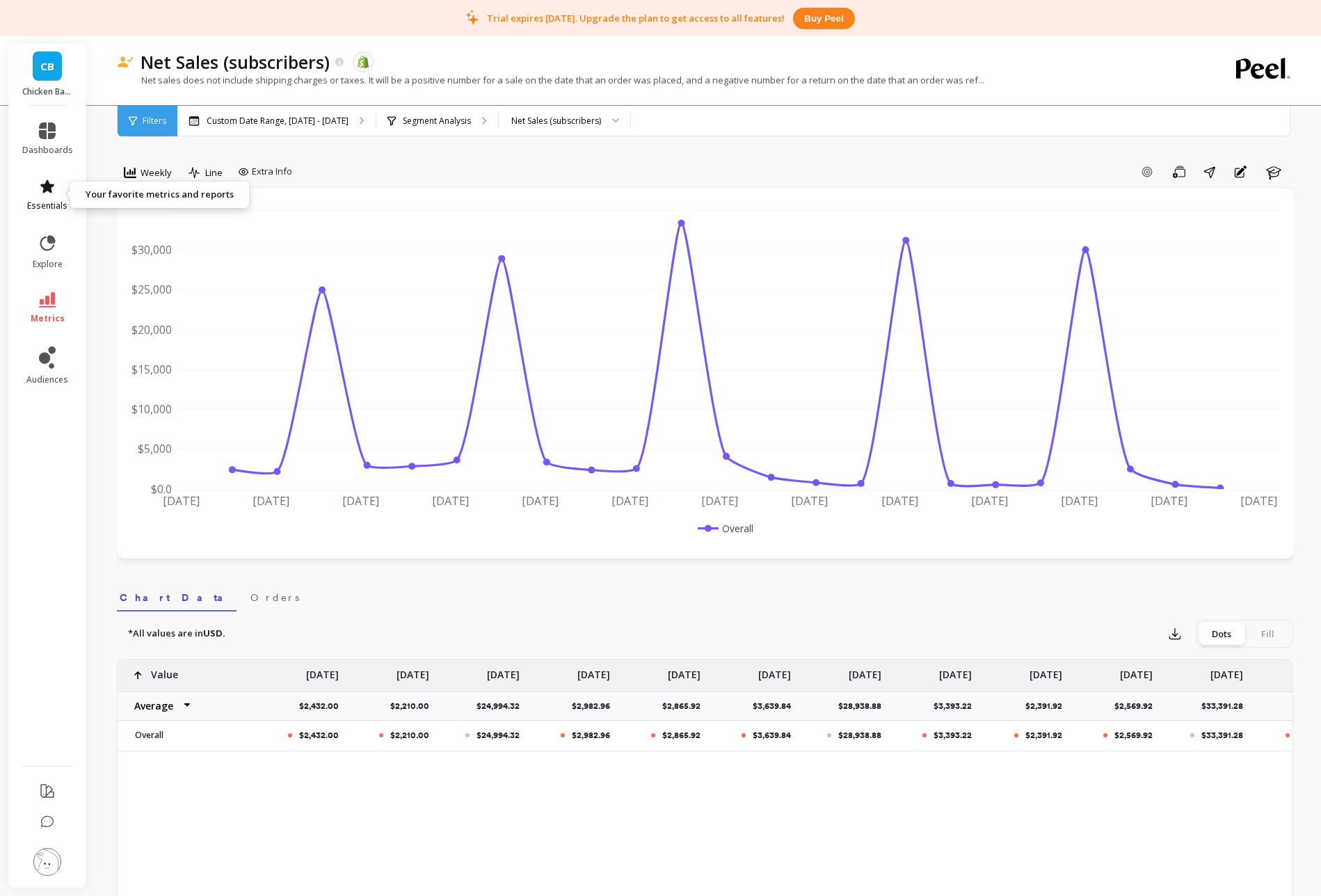
click at [45, 193] on icon at bounding box center [46, 186] width 16 height 16
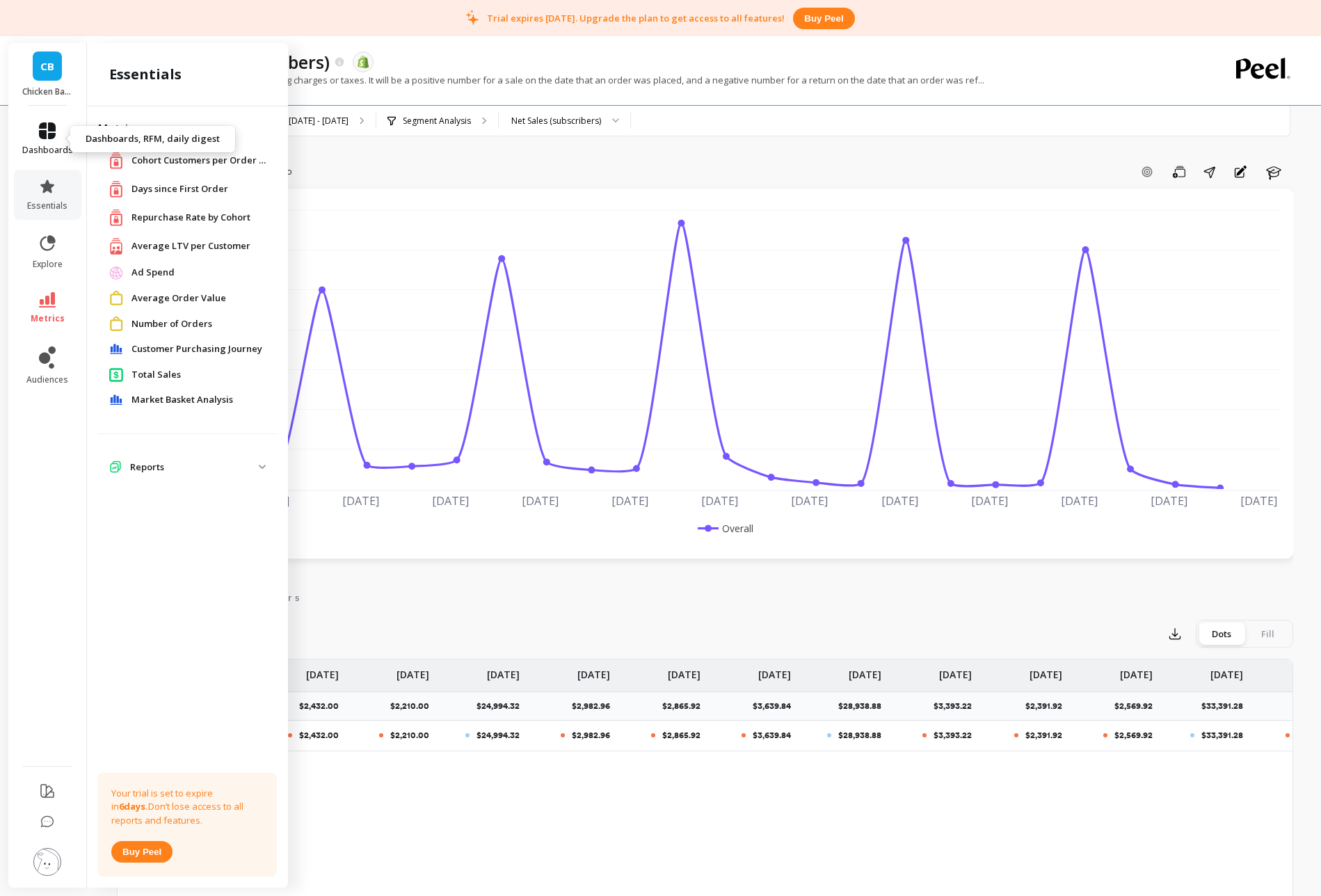
click at [50, 136] on icon at bounding box center [46, 130] width 16 height 16
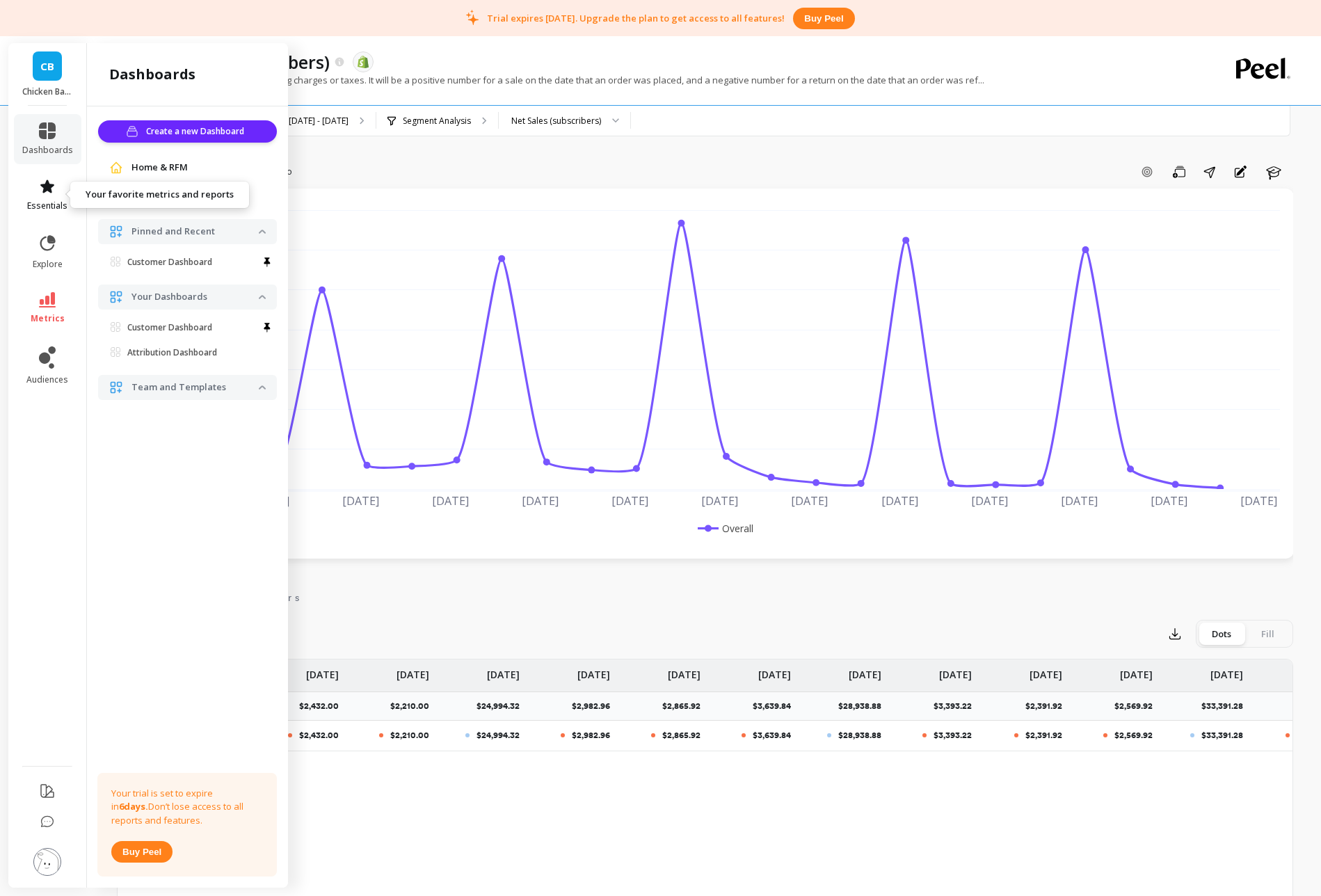
click at [51, 184] on icon at bounding box center [47, 185] width 14 height 13
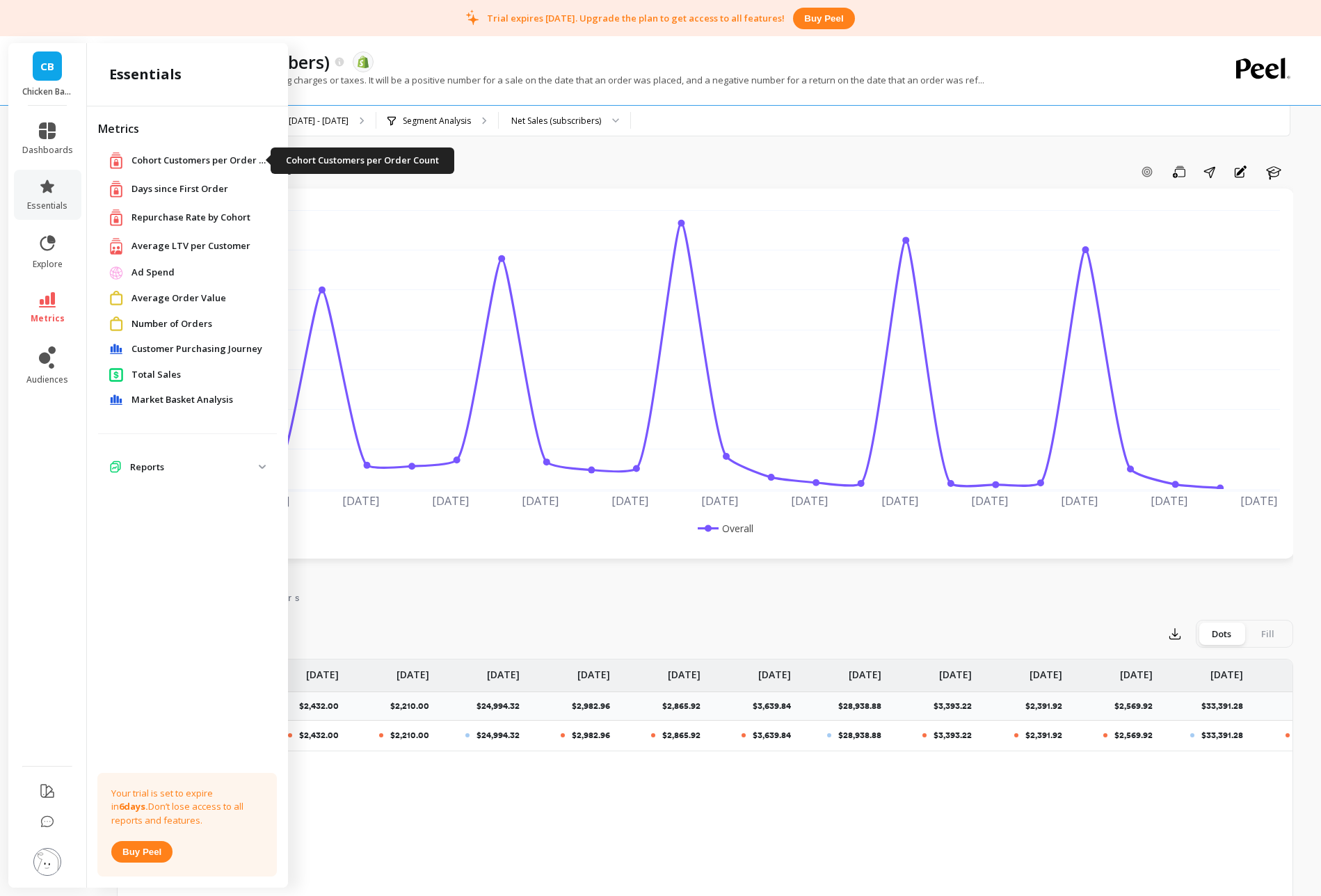
click at [221, 157] on span "Cohort Customers per Order Count" at bounding box center [201, 160] width 139 height 14
